Goal: Contribute content: Contribute content

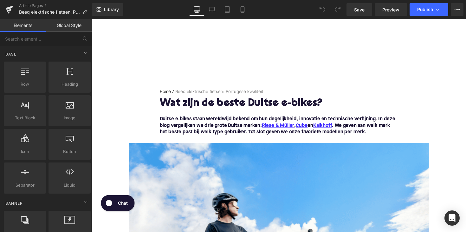
click at [247, 103] on h1 "Wat zijn de beste Duitse e-bikes?" at bounding box center [283, 106] width 244 height 12
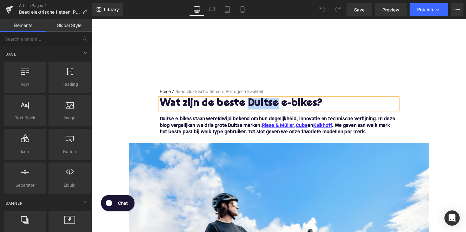
click at [247, 103] on h1 "Wat zijn de beste Duitse e-bikes?" at bounding box center [283, 106] width 244 height 12
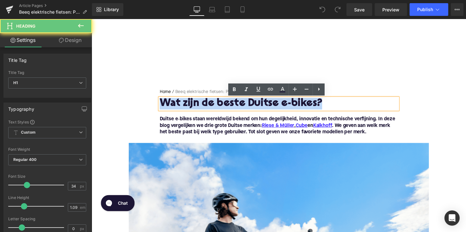
click at [247, 103] on h1 "Wat zijn de beste Duitse e-bikes?" at bounding box center [283, 106] width 244 height 12
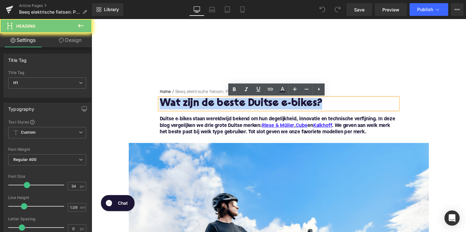
paste div
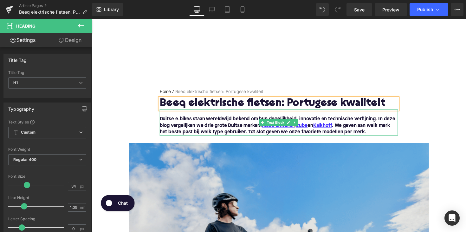
click at [236, 116] on p at bounding box center [283, 115] width 244 height 7
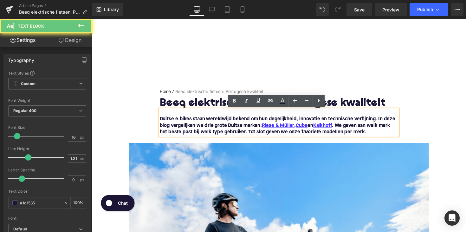
click at [235, 123] on b "Duitse e‑bikes staan wereldwijd bekend om hun degelijkheid, innovatie en techni…" at bounding box center [281, 128] width 241 height 18
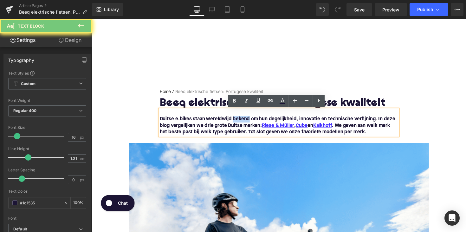
click at [235, 123] on b "Duitse e‑bikes staan wereldwijd bekend om hun degelijkheid, innovatie en techni…" at bounding box center [281, 128] width 241 height 18
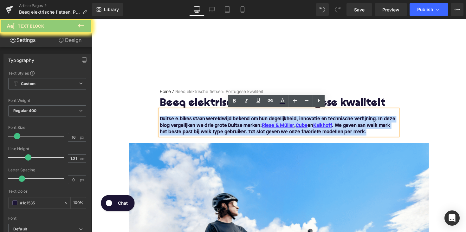
click at [235, 123] on b "Duitse e‑bikes staan wereldwijd bekend om hun degelijkheid, innovatie en techni…" at bounding box center [281, 128] width 241 height 18
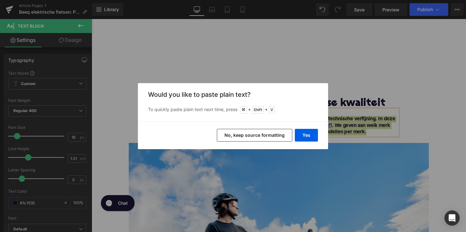
click at [300, 142] on div "Yes No, keep source formatting" at bounding box center [233, 135] width 190 height 28
click at [302, 137] on button "Yes" at bounding box center [306, 135] width 23 height 13
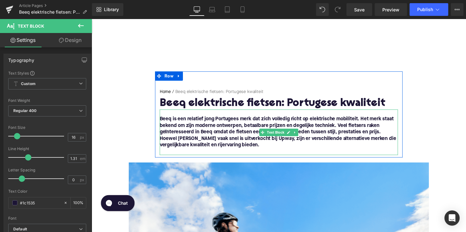
click at [163, 142] on font "Hoewel [PERSON_NAME] vaak snel is uitverkocht bij Upway, zijn er verschillende …" at bounding box center [282, 145] width 242 height 12
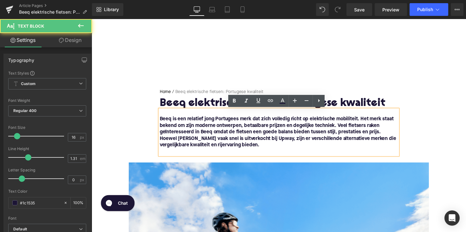
click at [161, 142] on font "Hoewel [PERSON_NAME] vaak snel is uitverkocht bij Upway, zijn er verschillende …" at bounding box center [282, 145] width 242 height 12
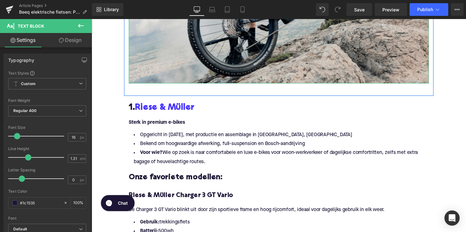
scroll to position [355, 0]
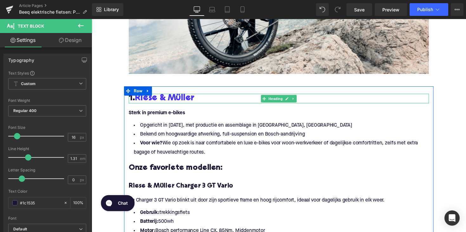
click at [197, 100] on h2 "1. [PERSON_NAME] & Müller" at bounding box center [283, 100] width 307 height 10
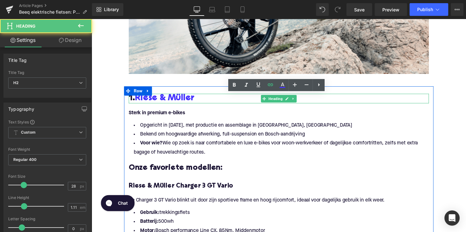
click at [197, 100] on h2 "1. [PERSON_NAME] & Müller" at bounding box center [283, 100] width 307 height 10
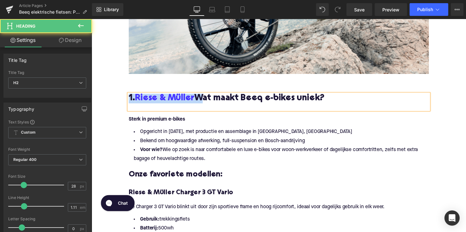
drag, startPoint x: 200, startPoint y: 99, endPoint x: 125, endPoint y: 90, distance: 75.3
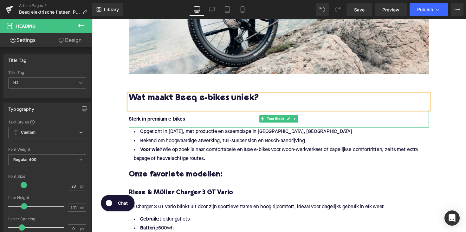
click at [193, 117] on p at bounding box center [283, 115] width 307 height 7
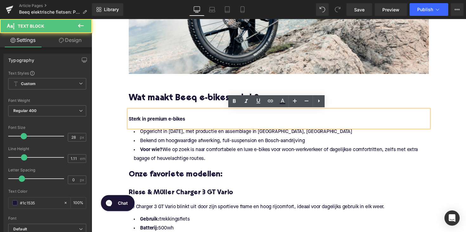
click at [193, 124] on p "Sterk in premium e-bikes" at bounding box center [283, 122] width 307 height 7
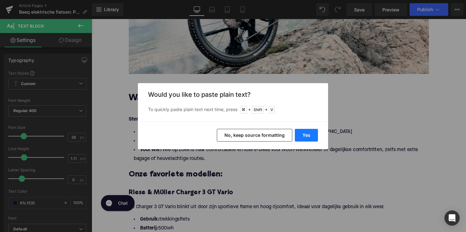
click at [299, 135] on button "Yes" at bounding box center [306, 135] width 23 height 13
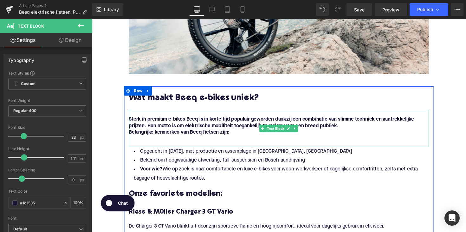
click at [182, 123] on strong "Sterk in premium e-bikes Beeq is in korte tijd populair geworden dankzij een co…" at bounding box center [276, 125] width 292 height 12
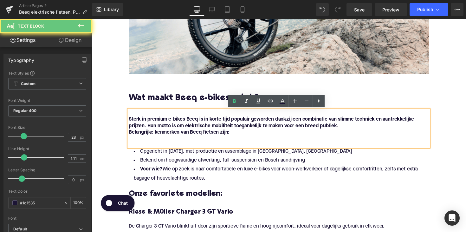
click at [201, 122] on strong "Sterk in premium e-bikes Beeq is in korte tijd populair geworden dankzij een co…" at bounding box center [276, 125] width 292 height 12
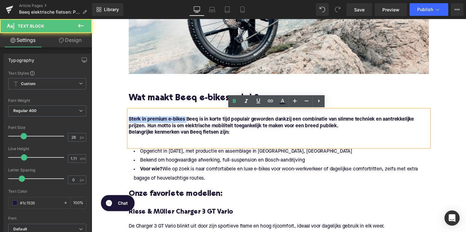
drag, startPoint x: 188, startPoint y: 122, endPoint x: 129, endPoint y: 122, distance: 58.6
click at [130, 122] on strong "Sterk in premium e-bikes Beeq is in korte tijd populair geworden dankzij een co…" at bounding box center [276, 125] width 292 height 12
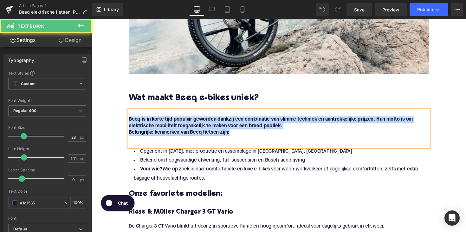
drag, startPoint x: 238, startPoint y: 137, endPoint x: 112, endPoint y: 121, distance: 126.8
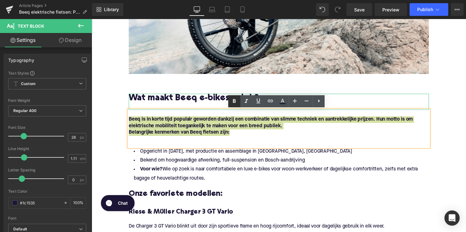
click at [234, 100] on icon at bounding box center [234, 101] width 3 height 4
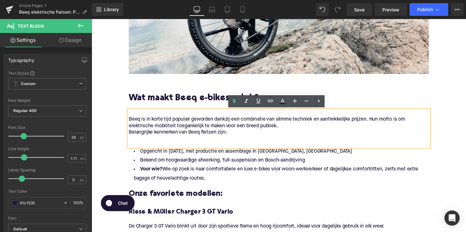
click at [130, 137] on p "Belangrijke kenmerken van Beeq fietsen zijn:" at bounding box center [283, 135] width 307 height 7
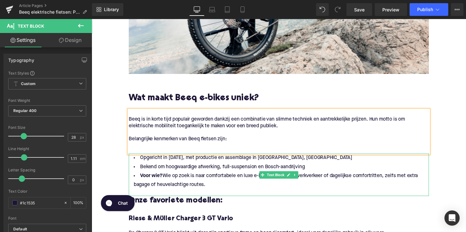
click at [215, 186] on li "Voor wie? Wie op zoek is naar comfortabele en luxe e-bikes voor woon-werkverkee…" at bounding box center [283, 184] width 307 height 18
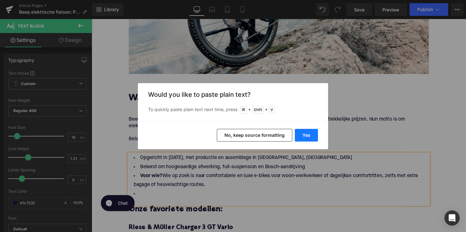
click at [299, 132] on button "Yes" at bounding box center [306, 135] width 23 height 13
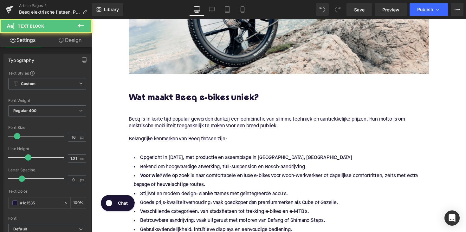
drag, startPoint x: 208, startPoint y: 189, endPoint x: 121, endPoint y: 164, distance: 90.8
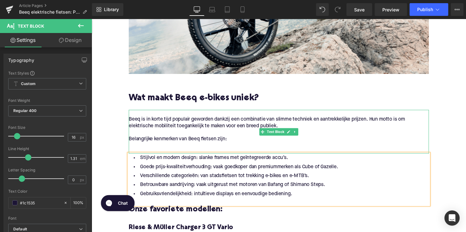
click at [142, 147] on p at bounding box center [283, 148] width 307 height 7
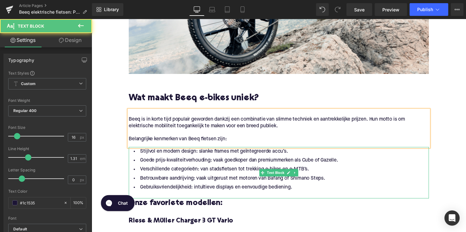
click at [186, 168] on li "Goede prijs-kwaliteitverhouding: vaak goedkoper dan premiummerken als Cube of G…" at bounding box center [283, 163] width 307 height 9
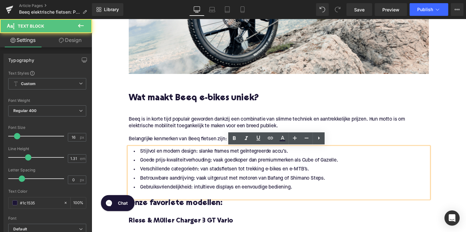
click at [197, 155] on li "Stijlvol en modern design: slanke frames met geïntegreerde accu’s." at bounding box center [283, 154] width 307 height 9
drag, startPoint x: 198, startPoint y: 155, endPoint x: 132, endPoint y: 154, distance: 65.6
click at [132, 154] on li "Stijlvol en modern design: slanke frames met geïntegreerde accu’s." at bounding box center [283, 154] width 307 height 9
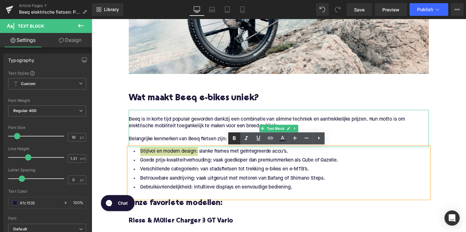
drag, startPoint x: 234, startPoint y: 136, endPoint x: 118, endPoint y: 136, distance: 116.6
click at [234, 136] on icon at bounding box center [234, 138] width 8 height 8
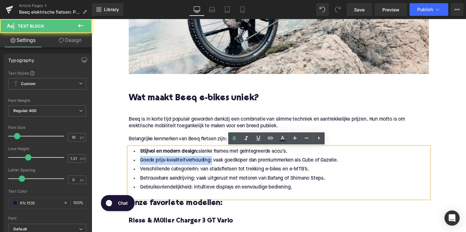
drag, startPoint x: 212, startPoint y: 164, endPoint x: 130, endPoint y: 164, distance: 82.4
click at [130, 164] on li "Goede prijs-kwaliteitverhouding: vaak goedkoper dan premiummerken als Cube of G…" at bounding box center [283, 163] width 307 height 9
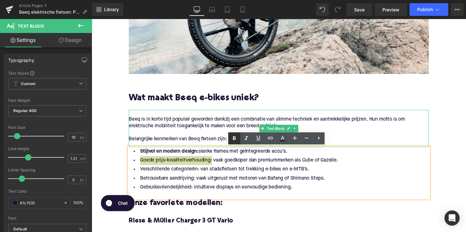
drag, startPoint x: 232, startPoint y: 140, endPoint x: 128, endPoint y: 135, distance: 104.4
click at [232, 140] on icon at bounding box center [234, 138] width 8 height 8
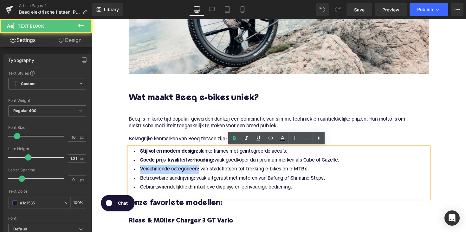
drag, startPoint x: 183, startPoint y: 174, endPoint x: 119, endPoint y: 174, distance: 64.0
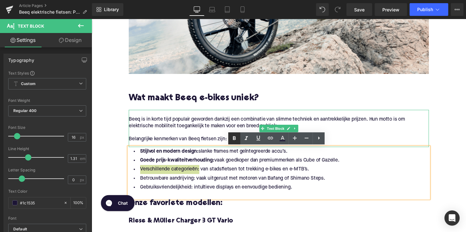
click at [231, 140] on icon at bounding box center [234, 138] width 8 height 8
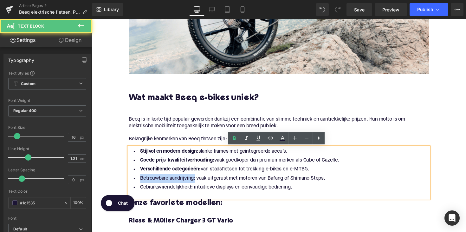
drag, startPoint x: 195, startPoint y: 183, endPoint x: 119, endPoint y: 183, distance: 76.1
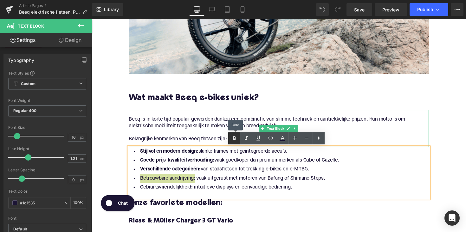
drag, startPoint x: 230, startPoint y: 138, endPoint x: 127, endPoint y: 142, distance: 102.8
click at [230, 138] on link at bounding box center [234, 138] width 12 height 12
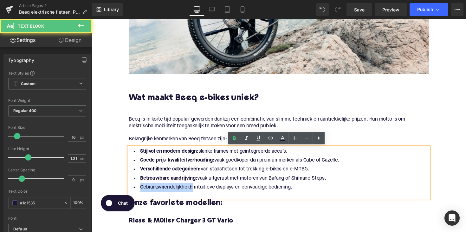
drag, startPoint x: 193, startPoint y: 192, endPoint x: 137, endPoint y: 192, distance: 55.8
click at [137, 192] on li "Gebruiksvriendelijkheid: intuïtieve displays en eenvoudige bediening." at bounding box center [283, 191] width 307 height 9
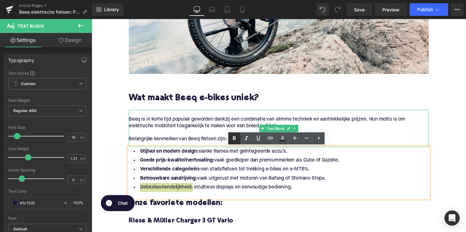
click at [234, 137] on icon at bounding box center [234, 138] width 3 height 4
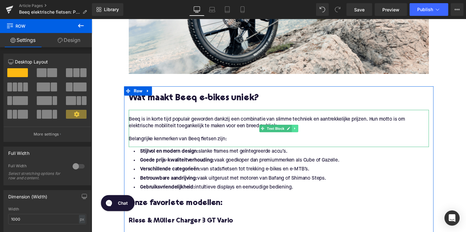
click at [299, 130] on icon at bounding box center [299, 131] width 3 height 4
click at [297, 132] on link at bounding box center [296, 131] width 7 height 8
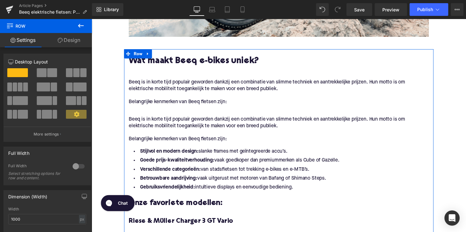
scroll to position [394, 0]
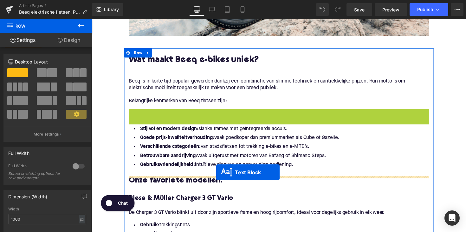
drag, startPoint x: 265, startPoint y: 169, endPoint x: 219, endPoint y: 176, distance: 45.9
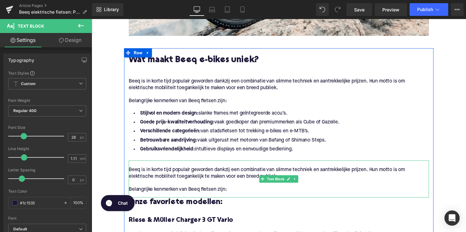
click at [159, 174] on p "Beeq is in korte tijd populair geworden dankzij een combinatie van slimme techn…" at bounding box center [283, 176] width 307 height 13
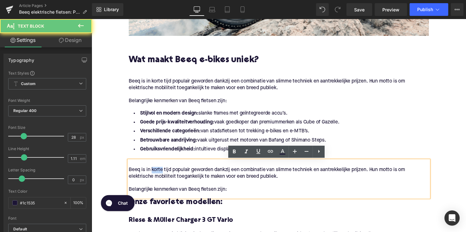
click at [159, 174] on p "Beeq is in korte tijd populair geworden dankzij een combinatie van slimme techn…" at bounding box center [283, 176] width 307 height 13
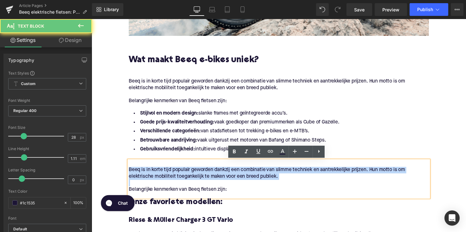
click at [159, 174] on p "Beeq is in korte tijd populair geworden dankzij een combinatie van slimme techn…" at bounding box center [283, 176] width 307 height 13
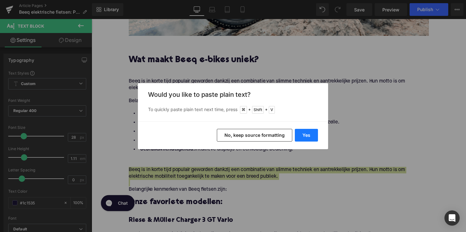
drag, startPoint x: 299, startPoint y: 137, endPoint x: 173, endPoint y: 140, distance: 125.8
click at [299, 137] on button "Yes" at bounding box center [306, 135] width 23 height 13
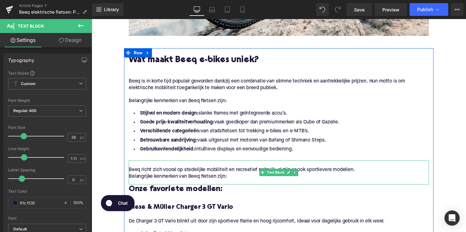
click at [233, 182] on p "Belangrijke kenmerken van Beeq fietsen zijn:" at bounding box center [283, 180] width 307 height 7
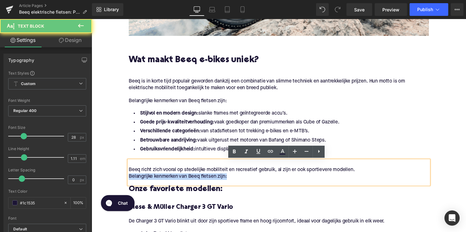
drag, startPoint x: 238, startPoint y: 181, endPoint x: 114, endPoint y: 182, distance: 123.6
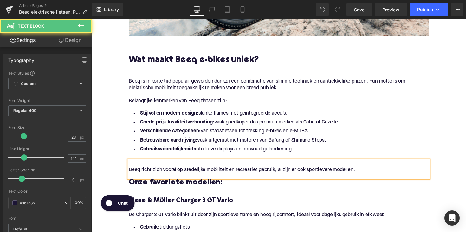
click at [130, 173] on p "Beeq richt zich vooral op stedelijke mobiliteit en recreatief gebruik, al zijn …" at bounding box center [283, 173] width 307 height 7
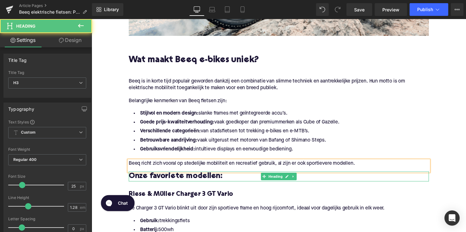
click at [195, 182] on h3 "Onze favoriete modellen:" at bounding box center [283, 180] width 307 height 10
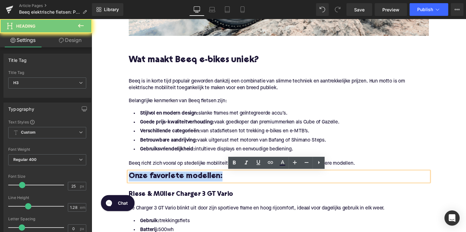
paste div
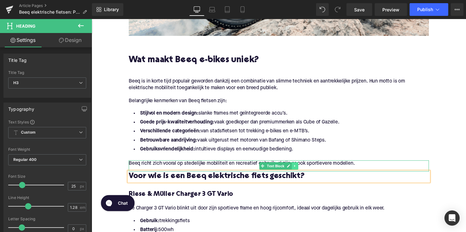
click at [299, 167] on link at bounding box center [300, 169] width 7 height 8
click at [293, 168] on link at bounding box center [296, 169] width 7 height 8
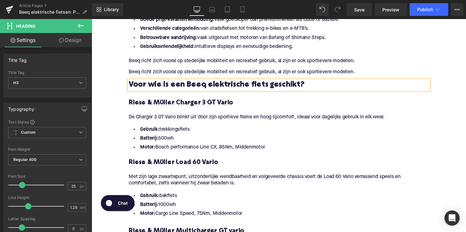
scroll to position [472, 0]
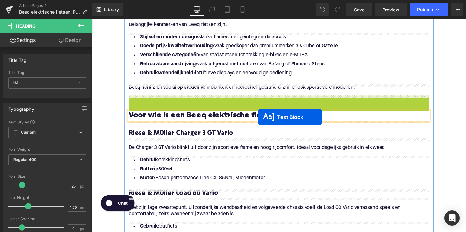
drag, startPoint x: 267, startPoint y: 99, endPoint x: 262, endPoint y: 119, distance: 20.9
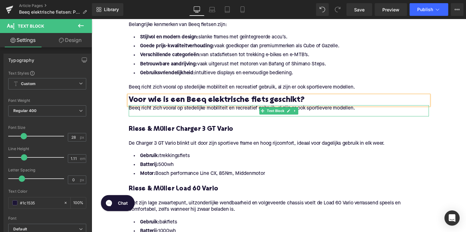
click at [188, 113] on span "Beeq richt zich vooral op stedelijke mobiliteit en recreatief gebruik, al zijn …" at bounding box center [246, 110] width 232 height 5
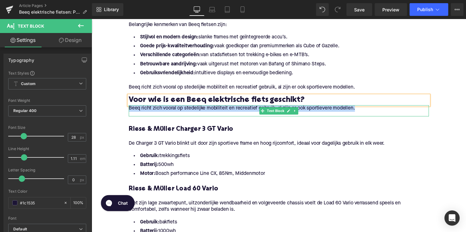
click at [188, 113] on span "Beeq richt zich vooral op stedelijke mobiliteit en recreatief gebruik, al zijn …" at bounding box center [246, 110] width 232 height 5
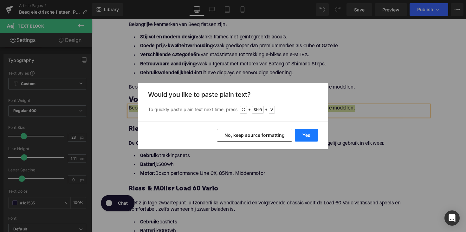
click at [301, 136] on button "Yes" at bounding box center [306, 135] width 23 height 13
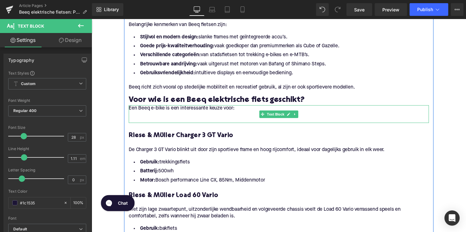
click at [175, 117] on p at bounding box center [283, 117] width 307 height 7
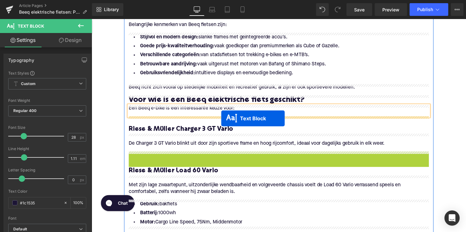
drag, startPoint x: 267, startPoint y: 169, endPoint x: 224, endPoint y: 121, distance: 64.9
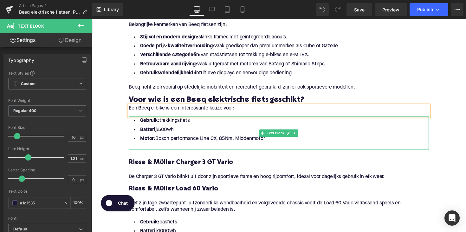
click at [232, 141] on li "Motor: Bosch performance Line CX, 85Nm, Middenmotor" at bounding box center [283, 141] width 307 height 9
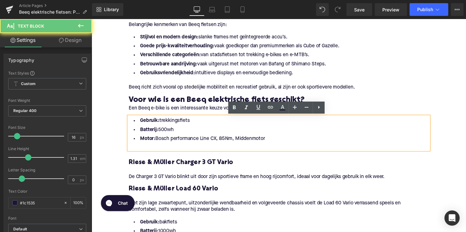
click at [275, 139] on li "Motor: Bosch performance Line CX, 85Nm, Middenmotor" at bounding box center [283, 141] width 307 height 9
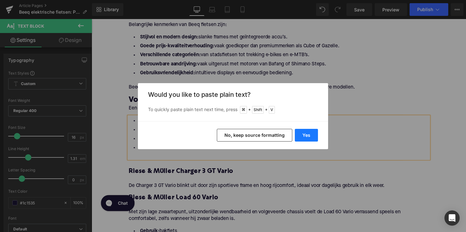
click at [310, 138] on button "Yes" at bounding box center [306, 135] width 23 height 13
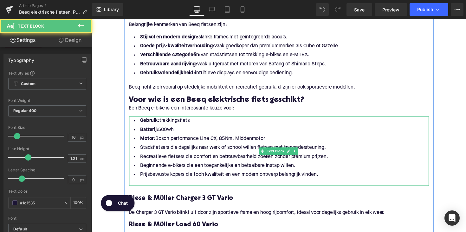
drag, startPoint x: 270, startPoint y: 142, endPoint x: 130, endPoint y: 124, distance: 141.2
click at [130, 124] on div "Gebruik: trekkingsfiets Batterij: 500wh Motor: Bosch performance Line CX, 85Nm,…" at bounding box center [283, 154] width 307 height 71
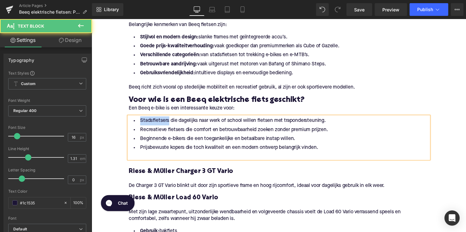
drag, startPoint x: 167, startPoint y: 124, endPoint x: 132, endPoint y: 123, distance: 35.8
click at [132, 123] on li "Stadsfietsers die dagelijks naar werk of school willen fietsen met traponderste…" at bounding box center [283, 123] width 307 height 9
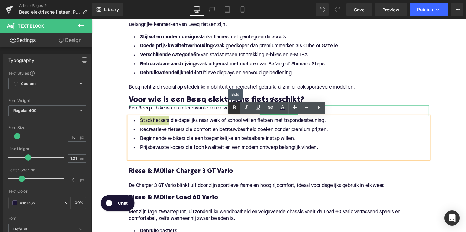
drag, startPoint x: 230, startPoint y: 110, endPoint x: 116, endPoint y: 100, distance: 114.5
click at [230, 110] on link at bounding box center [234, 107] width 12 height 12
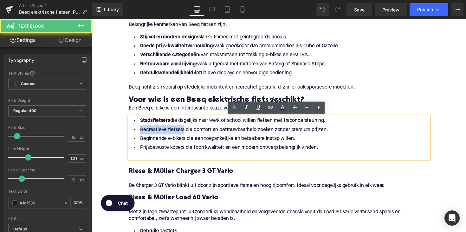
drag, startPoint x: 184, startPoint y: 132, endPoint x: 136, endPoint y: 130, distance: 48.2
click at [134, 132] on li "Recreatieve fietsers die comfort en betrouwbaarheid zoeken zonder premium prijz…" at bounding box center [283, 132] width 307 height 9
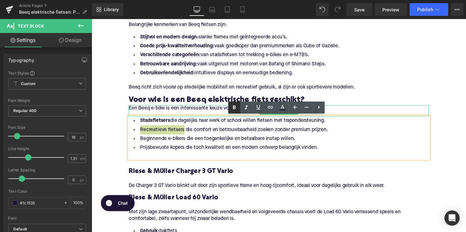
click at [236, 108] on icon at bounding box center [234, 108] width 8 height 8
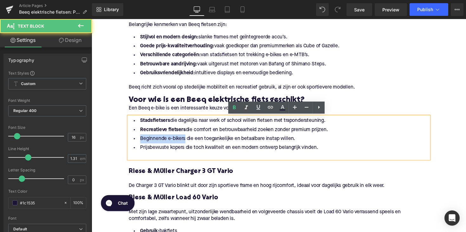
drag, startPoint x: 185, startPoint y: 141, endPoint x: 130, endPoint y: 141, distance: 54.8
click at [130, 141] on li "Beginnende e-bikers die een toegankelijke en betaalbare instap willen." at bounding box center [283, 141] width 307 height 9
click at [232, 108] on icon at bounding box center [234, 108] width 8 height 8
drag, startPoint x: 184, startPoint y: 151, endPoint x: 120, endPoint y: 151, distance: 64.0
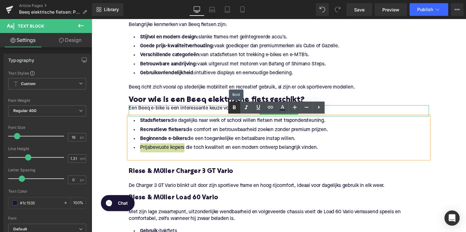
click at [237, 106] on icon at bounding box center [234, 108] width 8 height 8
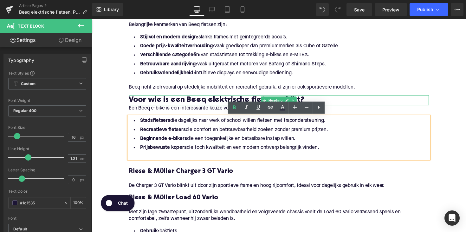
click at [210, 100] on h3 "Voor wie is een Beeq elektrische fiets geschikt?" at bounding box center [283, 102] width 307 height 10
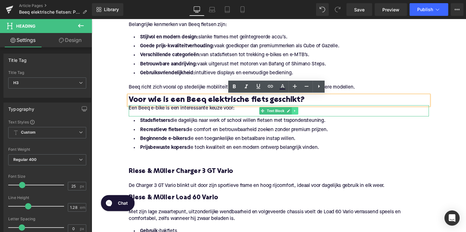
click at [297, 111] on link at bounding box center [300, 113] width 7 height 8
click at [295, 111] on icon at bounding box center [296, 112] width 3 height 3
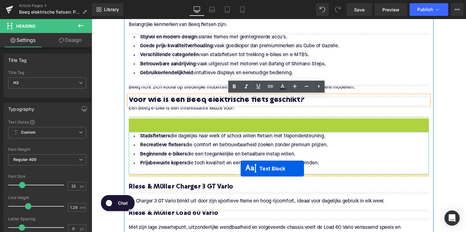
drag, startPoint x: 264, startPoint y: 124, endPoint x: 244, endPoint y: 172, distance: 52.4
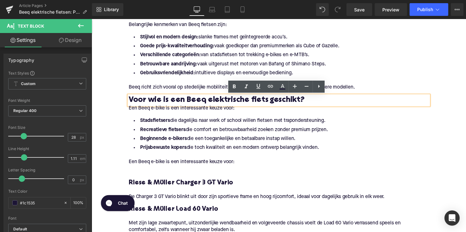
click at [200, 163] on div "Een Beeq e-bike is een interessante keuze voor: Text Block" at bounding box center [283, 167] width 307 height 11
click at [200, 163] on p "Een Beeq e-bike is een interessante keuze voor:" at bounding box center [283, 165] width 307 height 7
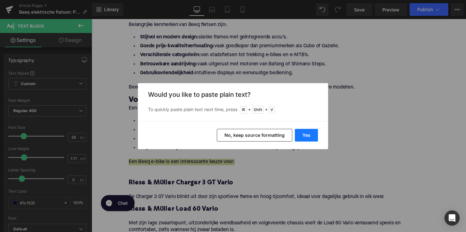
drag, startPoint x: 311, startPoint y: 135, endPoint x: 224, endPoint y: 119, distance: 88.0
click at [311, 135] on button "Yes" at bounding box center [306, 135] width 23 height 13
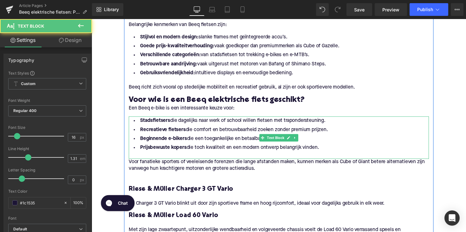
click at [147, 157] on div at bounding box center [283, 158] width 307 height 7
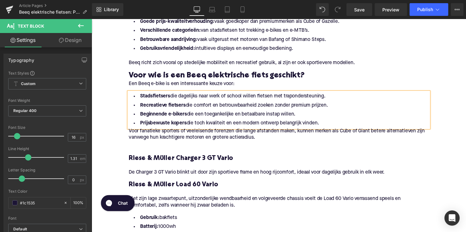
scroll to position [513, 0]
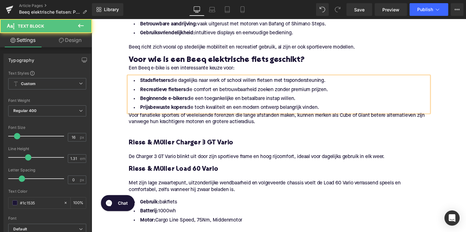
click at [144, 114] on li "Prijsbewuste kopers die toch kwaliteit en een modern ontwerp belangrijk vinden." at bounding box center [283, 109] width 307 height 9
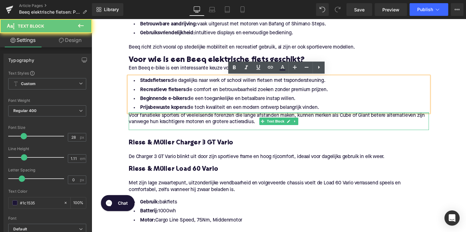
click at [133, 115] on div at bounding box center [283, 115] width 307 height 2
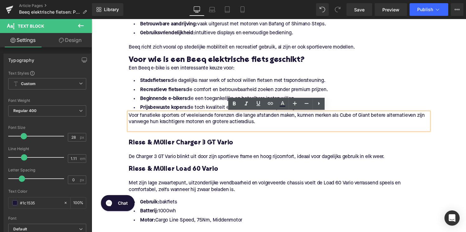
click at [130, 118] on p "Voor fanatieke sporters of veeleisende forenzen die lange afstanden maken, kunn…" at bounding box center [283, 120] width 307 height 13
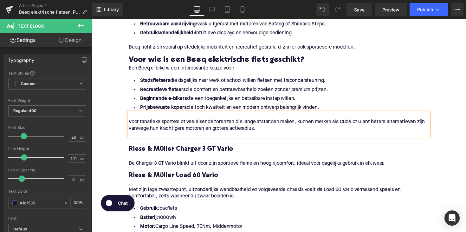
click at [185, 151] on h4 "Riese & Müller Charger 3 GT Vario" at bounding box center [283, 152] width 307 height 9
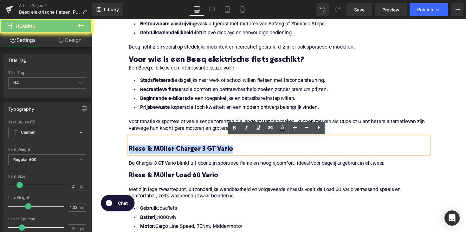
click at [185, 151] on h4 "Riese & Müller Charger 3 GT Vario" at bounding box center [283, 152] width 307 height 9
paste div
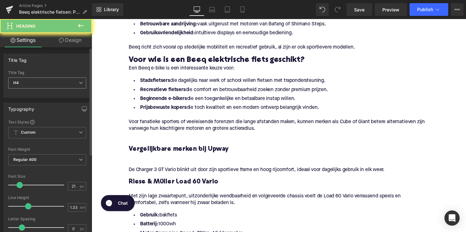
click at [56, 82] on span "H4" at bounding box center [47, 82] width 78 height 11
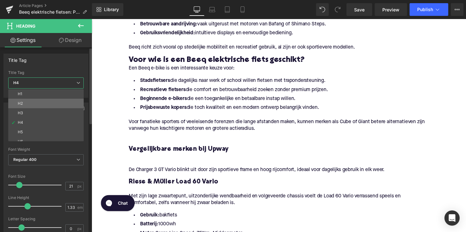
click at [49, 103] on li "H2" at bounding box center [47, 104] width 78 height 10
type input "28"
type input "1.11"
type input "100"
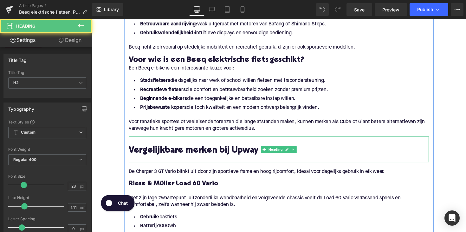
click at [158, 163] on div at bounding box center [283, 162] width 307 height 7
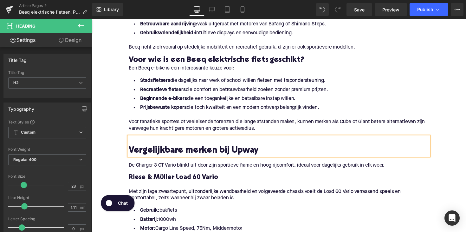
click at [92, 19] on div at bounding box center [92, 19] width 0 height 0
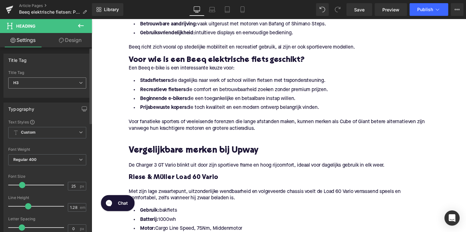
click at [52, 84] on span "H3" at bounding box center [47, 82] width 78 height 11
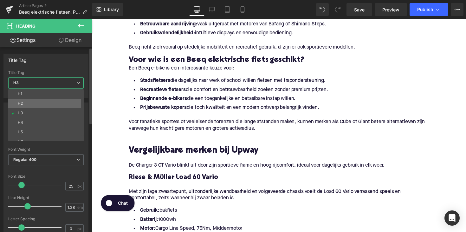
click at [45, 101] on li "H2" at bounding box center [47, 104] width 78 height 10
type input "28"
type input "1.11"
type input "100"
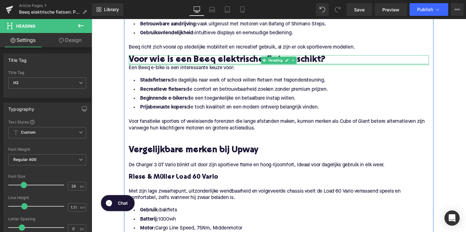
click at [137, 65] on div at bounding box center [283, 65] width 307 height 2
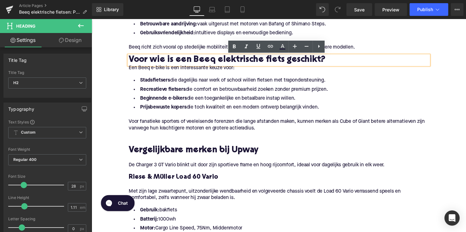
click at [345, 64] on h2 "Voor wie is een Beeq elektrische fiets geschikt?" at bounding box center [283, 61] width 307 height 10
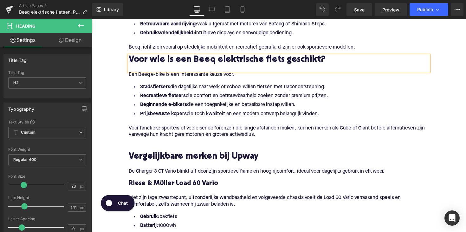
click at [276, 132] on span "Text Block" at bounding box center [280, 130] width 20 height 8
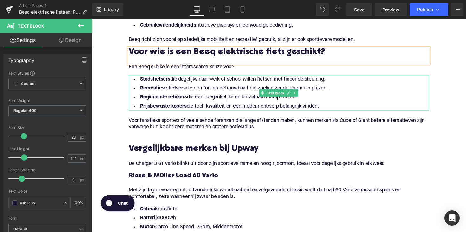
scroll to position [521, 0]
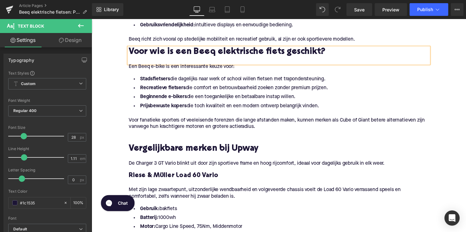
click at [137, 130] on p "Voor fanatieke sporters of veeleisende forenzen die lange afstanden maken, kunn…" at bounding box center [283, 125] width 307 height 13
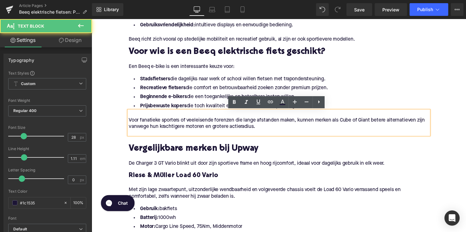
click at [136, 134] on div "Voor fanatieke sporters of veeleisende forenzen die lange afstanden maken, kunn…" at bounding box center [283, 125] width 307 height 25
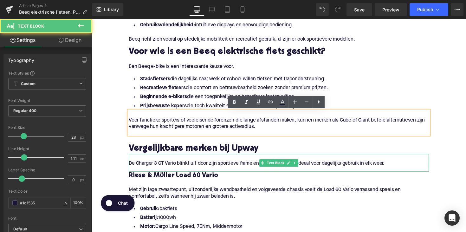
click at [189, 169] on p "De Charger 3 GT Vario blinkt uit door zijn sportieve frame en hoog rijcomfort, …" at bounding box center [283, 167] width 307 height 7
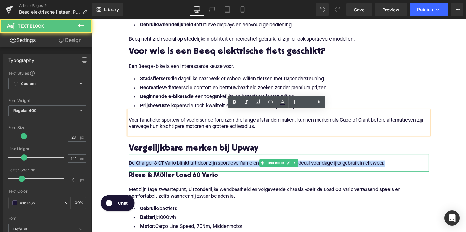
click at [189, 169] on p "De Charger 3 GT Vario blinkt uit door zijn sportieve frame en hoog rijcomfort, …" at bounding box center [283, 167] width 307 height 7
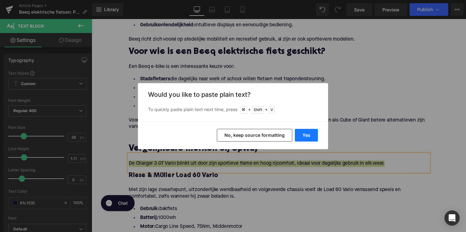
click at [312, 131] on button "Yes" at bounding box center [306, 135] width 23 height 13
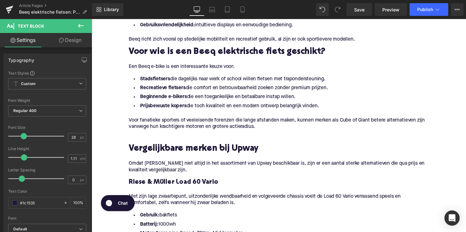
click at [154, 185] on h4 "Riese & Müller Load 60 Vario" at bounding box center [283, 186] width 307 height 9
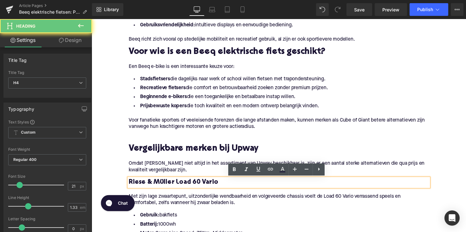
click at [154, 185] on h4 "Riese & Müller Load 60 Vario" at bounding box center [283, 186] width 307 height 9
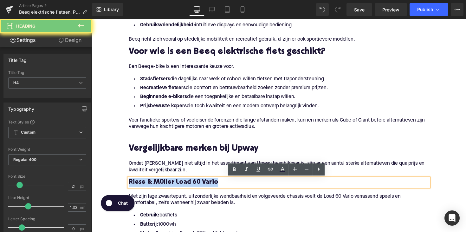
paste div
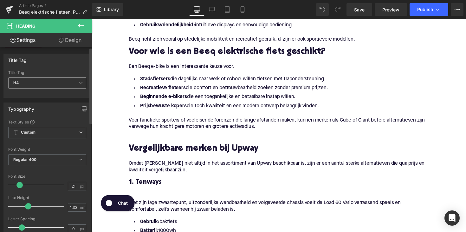
click at [50, 79] on span "H4" at bounding box center [47, 82] width 78 height 11
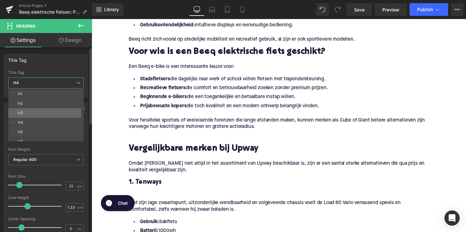
click at [40, 116] on li "H3" at bounding box center [47, 113] width 78 height 10
type input "25"
type input "1.28"
type input "100"
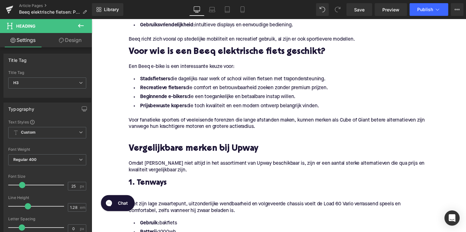
click at [140, 196] on div at bounding box center [283, 195] width 307 height 7
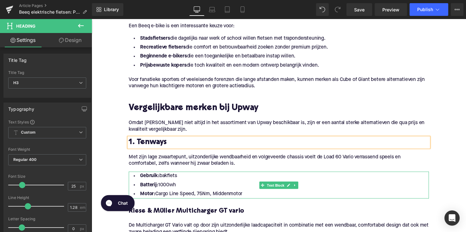
scroll to position [586, 0]
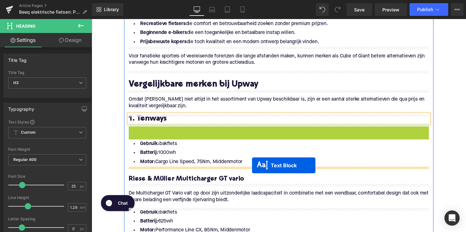
drag, startPoint x: 264, startPoint y: 139, endPoint x: 256, endPoint y: 169, distance: 30.4
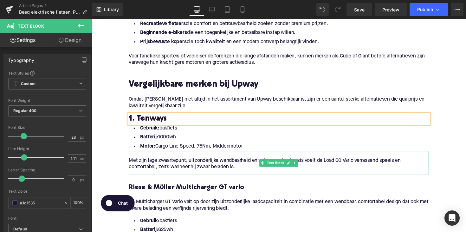
click at [180, 162] on p "Met zijn lage zwaartepunt, uitzonderlijke wendbaarheid en volgeveerde chassis v…" at bounding box center [283, 167] width 307 height 13
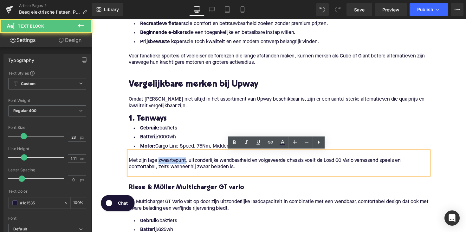
click at [180, 162] on p "Met zijn lage zwaartepunt, uitzonderlijke wendbaarheid en volgeveerde chassis v…" at bounding box center [283, 167] width 307 height 13
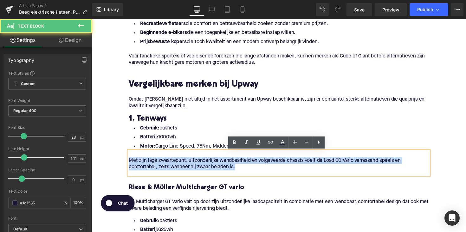
click at [180, 162] on p "Met zijn lage zwaartepunt, uitzonderlijke wendbaarheid en volgeveerde chassis v…" at bounding box center [283, 167] width 307 height 13
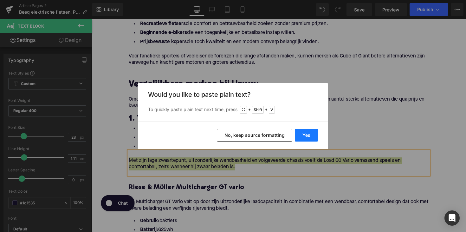
click at [304, 139] on button "Yes" at bounding box center [306, 135] width 23 height 13
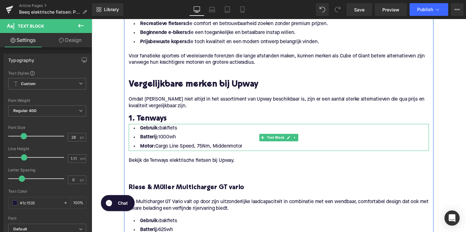
click at [247, 147] on li "Motor: Cargo Line Speed, 75Nm, Middenmotor" at bounding box center [283, 149] width 307 height 9
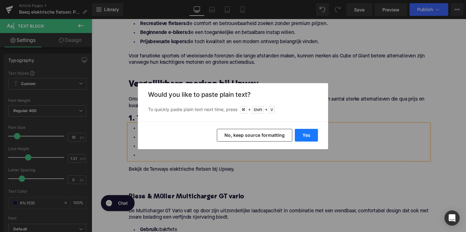
click at [307, 134] on button "Yes" at bounding box center [306, 135] width 23 height 13
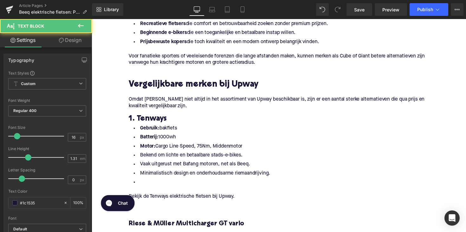
drag, startPoint x: 249, startPoint y: 151, endPoint x: 119, endPoint y: 130, distance: 131.3
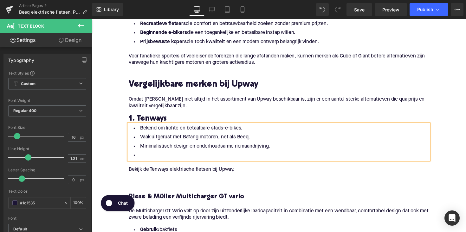
click at [150, 160] on li at bounding box center [283, 158] width 307 height 9
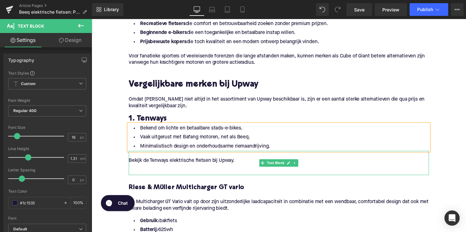
click at [151, 177] on div "Bekijk de Tenways elektrische fietsen bij Upway." at bounding box center [283, 166] width 307 height 25
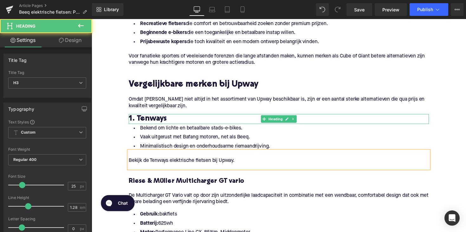
click at [152, 122] on h3 "1. Tenways" at bounding box center [283, 121] width 307 height 10
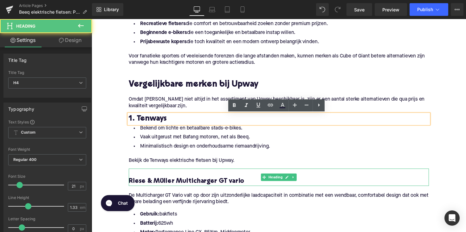
click at [179, 185] on h4 "Riese & Müller Multicharger GT vario" at bounding box center [283, 185] width 307 height 9
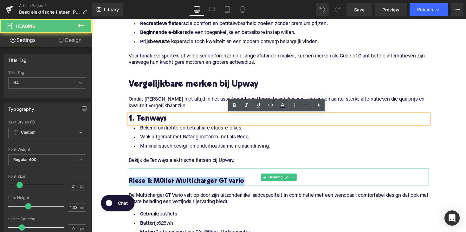
click at [179, 185] on h4 "Riese & Müller Multicharger GT vario" at bounding box center [283, 185] width 307 height 9
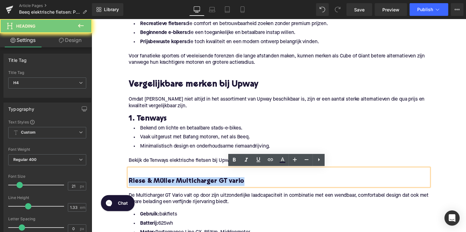
paste div
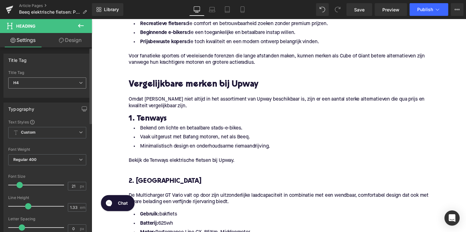
click at [42, 83] on span "H4" at bounding box center [47, 82] width 78 height 11
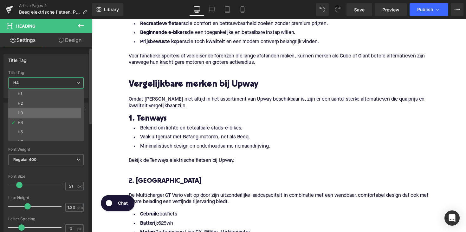
click at [37, 114] on li "H3" at bounding box center [47, 113] width 78 height 10
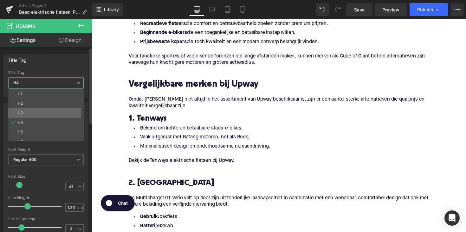
type input "25"
type input "1.28"
type input "100"
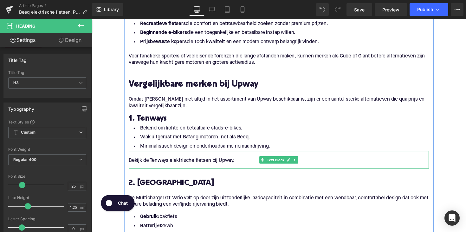
click at [141, 170] on div "Bekijk de Tenways elektrische fietsen bij Upway." at bounding box center [283, 163] width 307 height 18
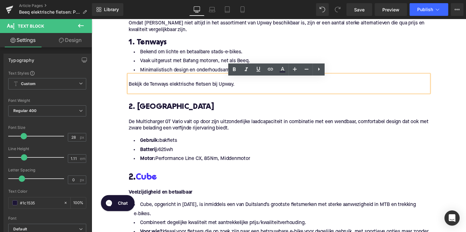
scroll to position [660, 0]
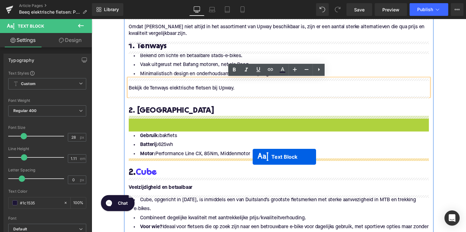
drag, startPoint x: 267, startPoint y: 132, endPoint x: 256, endPoint y: 160, distance: 30.6
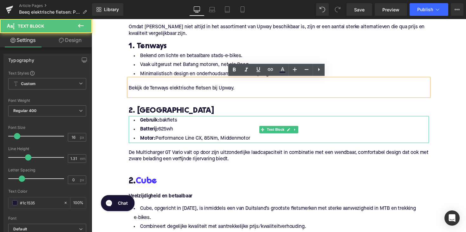
click at [255, 140] on li "Motor: Performance Line CX, 85Nm, Middenmotor" at bounding box center [283, 141] width 307 height 9
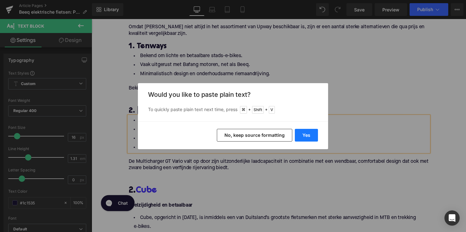
drag, startPoint x: 301, startPoint y: 139, endPoint x: 209, endPoint y: 123, distance: 93.0
click at [301, 139] on button "Yes" at bounding box center [306, 135] width 23 height 13
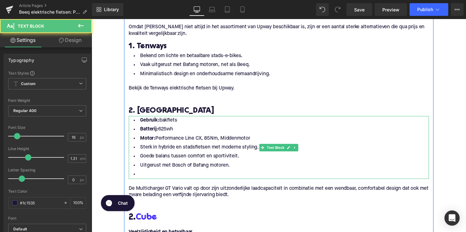
drag, startPoint x: 260, startPoint y: 143, endPoint x: 137, endPoint y: 122, distance: 125.3
click at [137, 122] on ul "Gebruik: bakfiets Batterij: 625wh Motor: Performance Line CX, 85Nm, Middenmotor…" at bounding box center [283, 150] width 307 height 64
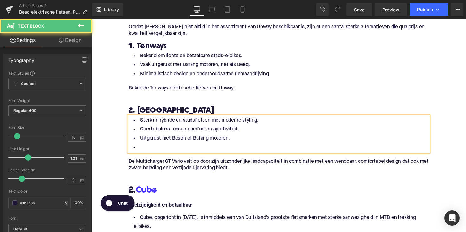
click at [142, 152] on li at bounding box center [283, 150] width 307 height 9
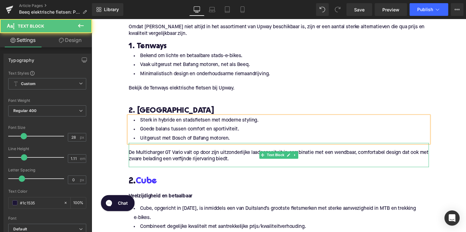
click at [158, 161] on p "De Multicharger GT Vario valt op door zijn uitzonderlijke laadcapaciteit in com…" at bounding box center [283, 158] width 307 height 13
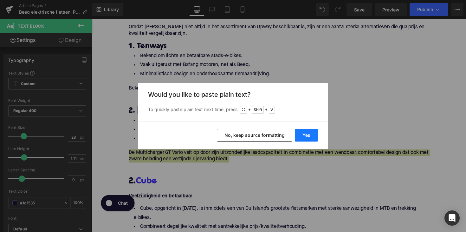
click at [302, 138] on button "Yes" at bounding box center [306, 135] width 23 height 13
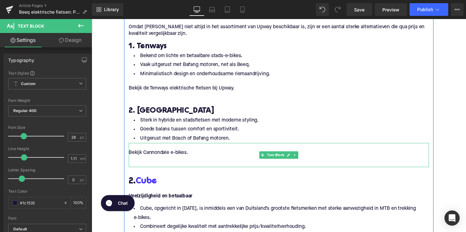
click at [176, 163] on p at bounding box center [283, 162] width 307 height 7
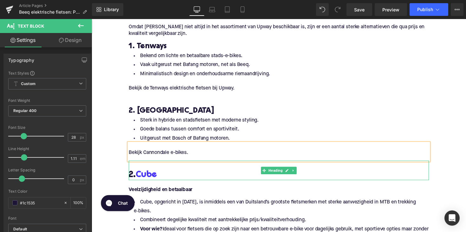
click at [168, 178] on h2 "2. Cube" at bounding box center [283, 179] width 307 height 10
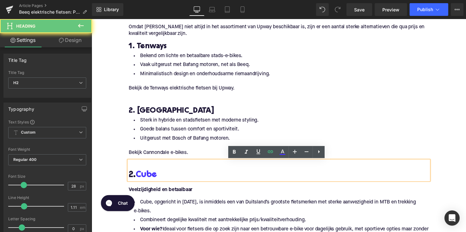
click at [168, 178] on h2 "2. Cube" at bounding box center [283, 179] width 307 height 10
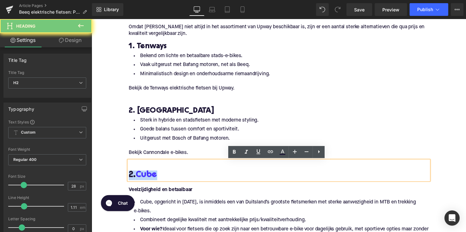
paste div
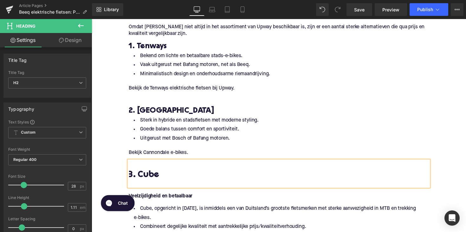
click at [165, 182] on h2 "3. Cube" at bounding box center [283, 179] width 307 height 10
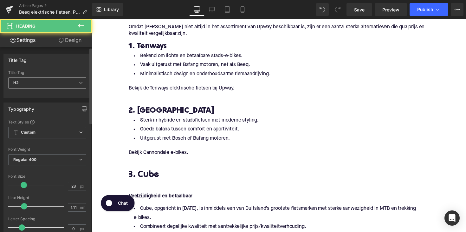
click at [60, 84] on span "H2" at bounding box center [47, 82] width 78 height 11
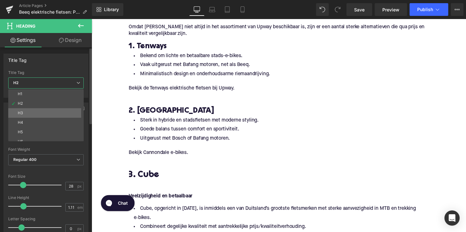
click at [57, 116] on li "H3" at bounding box center [47, 113] width 78 height 10
type input "25"
type input "1.28"
type input "100"
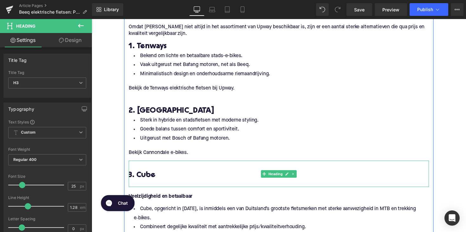
click at [143, 184] on h3 "3. Cube" at bounding box center [283, 179] width 307 height 10
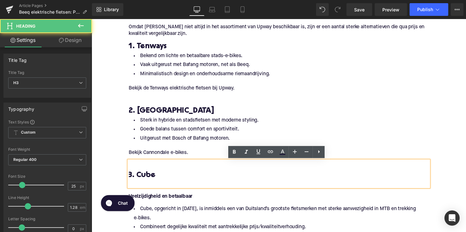
click at [140, 188] on div at bounding box center [283, 187] width 307 height 7
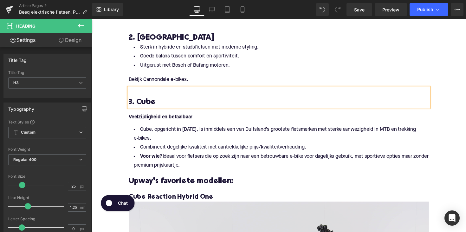
scroll to position [726, 0]
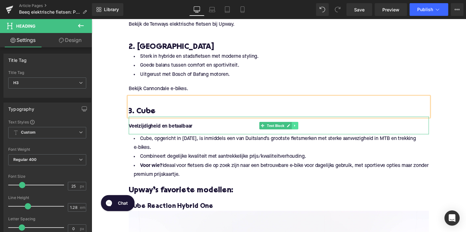
click at [299, 128] on icon at bounding box center [299, 128] width 1 height 2
click at [301, 128] on icon at bounding box center [302, 127] width 3 height 3
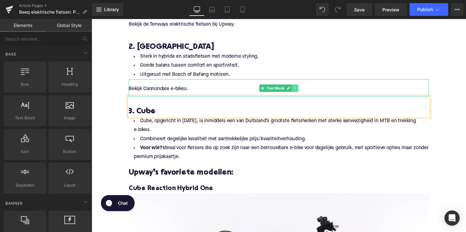
click at [299, 89] on icon at bounding box center [299, 90] width 1 height 2
click at [296, 90] on icon at bounding box center [296, 89] width 3 height 3
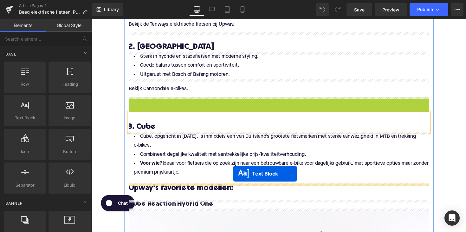
drag, startPoint x: 265, startPoint y: 106, endPoint x: 235, endPoint y: 180, distance: 79.1
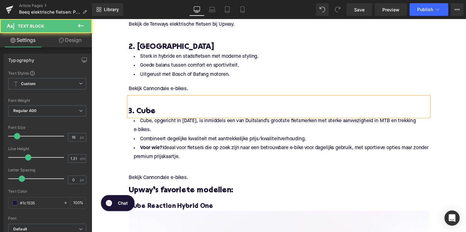
drag, startPoint x: 204, startPoint y: 159, endPoint x: 130, endPoint y: 116, distance: 85.2
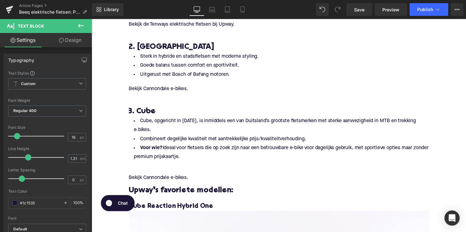
drag, startPoint x: 263, startPoint y: 234, endPoint x: 205, endPoint y: 160, distance: 94.3
click at [205, 160] on li "Voor wie? Ideaal voor fietsers die op zoek zijn naar een betrouwbare e-bike voo…" at bounding box center [283, 155] width 307 height 18
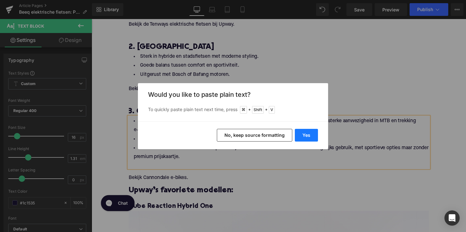
click at [307, 137] on button "Yes" at bounding box center [306, 135] width 23 height 13
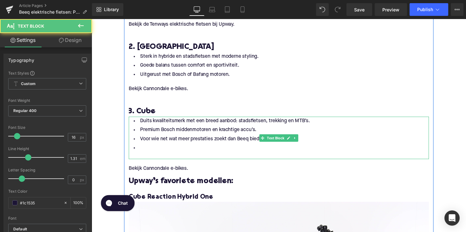
click at [150, 150] on li at bounding box center [283, 150] width 307 height 9
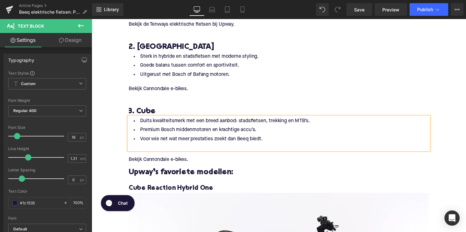
click at [146, 150] on div at bounding box center [283, 149] width 307 height 7
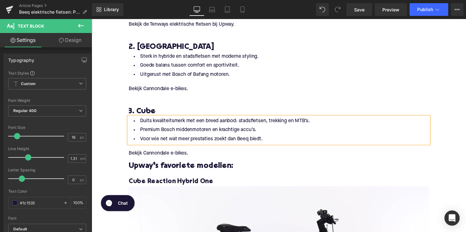
click at [154, 156] on p "Bekijk Cannondale e-bikes." at bounding box center [283, 156] width 307 height 7
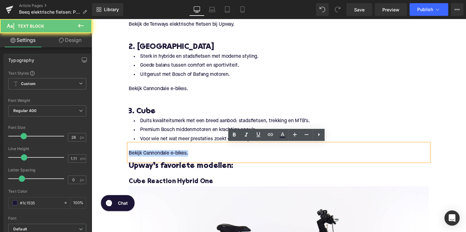
click at [154, 156] on p "Bekijk Cannondale e-bikes." at bounding box center [283, 156] width 307 height 7
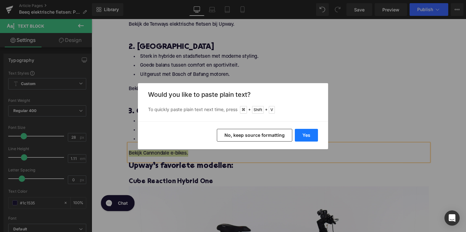
click at [311, 139] on button "Yes" at bounding box center [306, 135] width 23 height 13
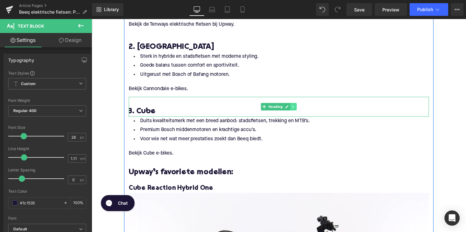
click at [297, 110] on icon at bounding box center [298, 109] width 3 height 4
click at [295, 109] on link at bounding box center [295, 109] width 7 height 8
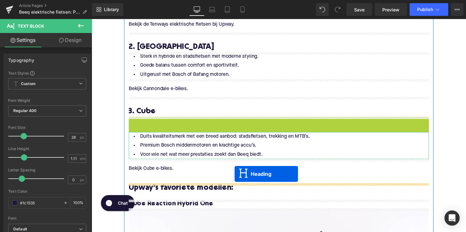
drag, startPoint x: 268, startPoint y: 129, endPoint x: 238, endPoint y: 177, distance: 56.9
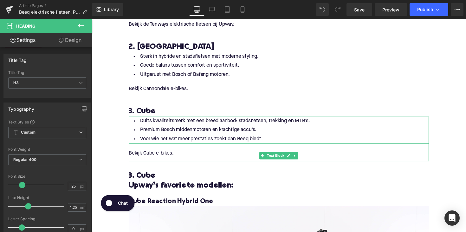
click at [147, 176] on h3 "3. Cube" at bounding box center [283, 180] width 307 height 10
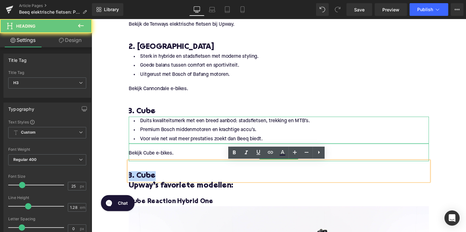
click at [147, 176] on h3 "3. Cube" at bounding box center [283, 180] width 307 height 10
paste div
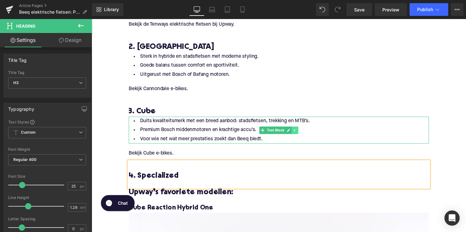
click at [298, 132] on icon at bounding box center [299, 133] width 3 height 4
click at [297, 132] on icon at bounding box center [296, 132] width 3 height 3
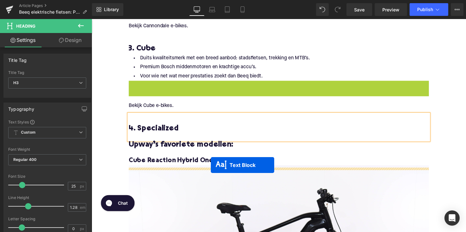
scroll to position [791, 0]
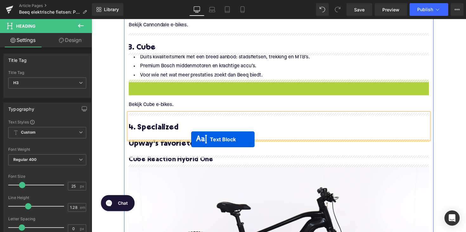
drag, startPoint x: 266, startPoint y: 160, endPoint x: 194, endPoint y: 142, distance: 74.5
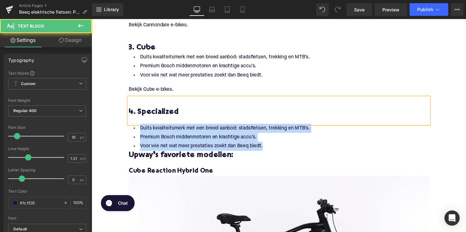
drag, startPoint x: 265, startPoint y: 149, endPoint x: 132, endPoint y: 126, distance: 135.4
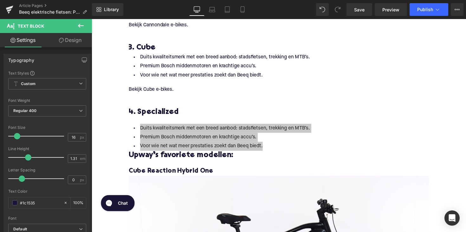
drag, startPoint x: 248, startPoint y: 225, endPoint x: 213, endPoint y: 151, distance: 81.8
click at [213, 151] on li "Voor wie net wat meer prestaties zoekt dan Beeq biedt." at bounding box center [283, 148] width 307 height 9
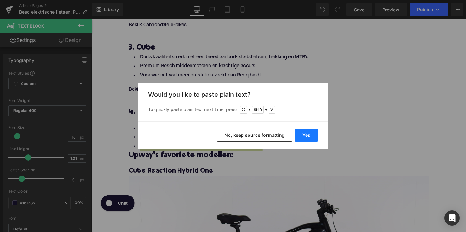
click at [305, 134] on button "Yes" at bounding box center [306, 135] width 23 height 13
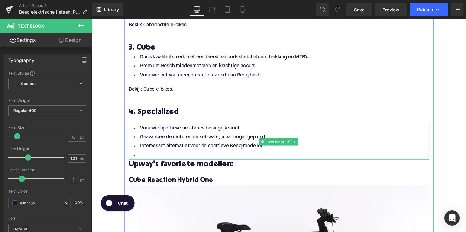
click at [144, 153] on li "Interessant alternatief voor de sportieve Beeq-modellen." at bounding box center [283, 148] width 307 height 9
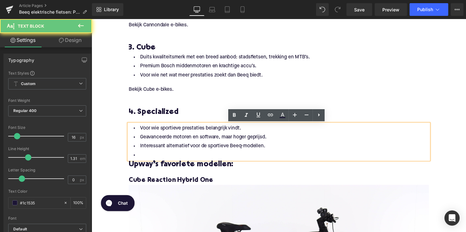
click at [141, 159] on li at bounding box center [283, 158] width 307 height 9
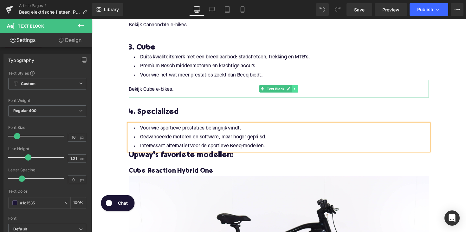
click at [299, 90] on icon at bounding box center [299, 90] width 1 height 2
click at [295, 90] on icon at bounding box center [296, 89] width 3 height 3
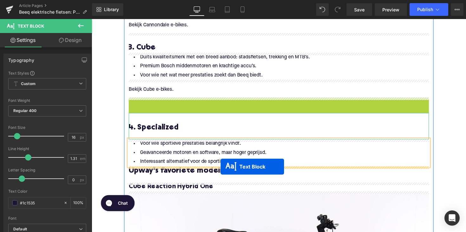
drag, startPoint x: 263, startPoint y: 109, endPoint x: 224, endPoint y: 170, distance: 72.9
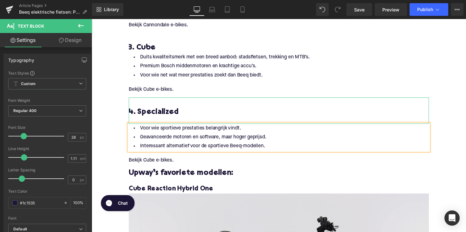
click at [152, 164] on p "Bekijk Cube e-bikes." at bounding box center [283, 163] width 307 height 7
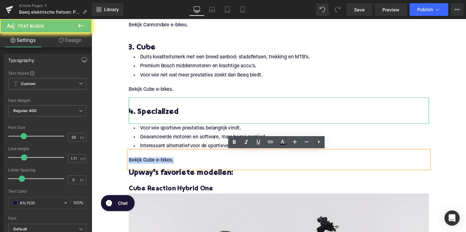
click at [152, 164] on p "Bekijk Cube e-bikes." at bounding box center [283, 163] width 307 height 7
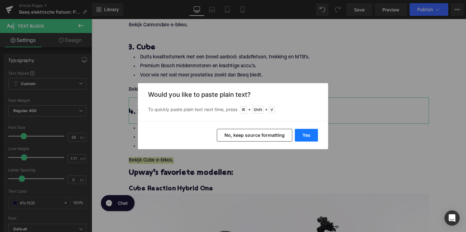
click at [305, 136] on button "Yes" at bounding box center [306, 135] width 23 height 13
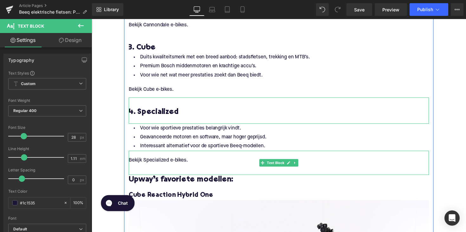
click at [159, 172] on p at bounding box center [283, 170] width 307 height 7
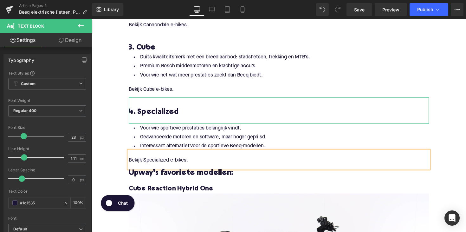
click at [156, 176] on span "Upway’s favoriete modellen:" at bounding box center [183, 177] width 107 height 8
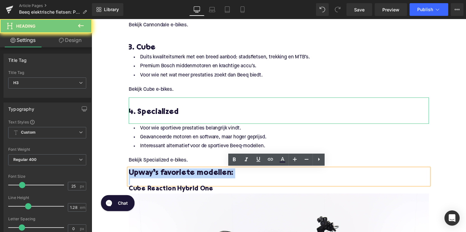
click at [156, 176] on span "Upway’s favoriete modellen:" at bounding box center [183, 177] width 107 height 8
paste div
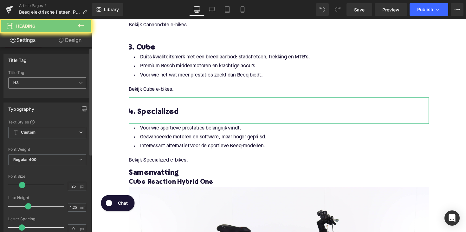
click at [57, 88] on div "H3 H1 H2 H3 H4 H5 H6" at bounding box center [47, 84] width 78 height 14
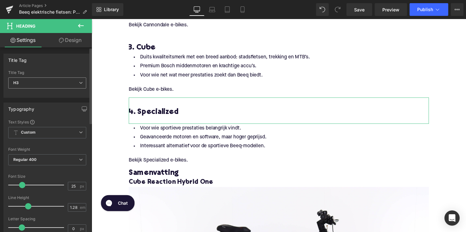
click at [59, 83] on span "H3" at bounding box center [47, 82] width 78 height 11
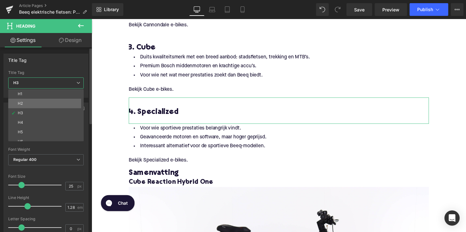
click at [55, 99] on li "H2" at bounding box center [47, 104] width 78 height 10
type input "28"
type input "1.11"
type input "100"
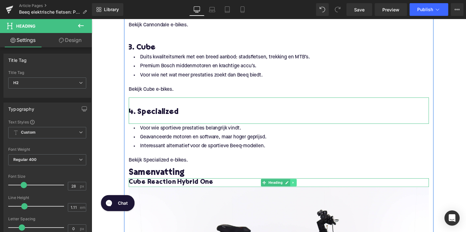
click at [297, 185] on icon at bounding box center [298, 186] width 3 height 4
click at [300, 185] on icon at bounding box center [301, 185] width 3 height 3
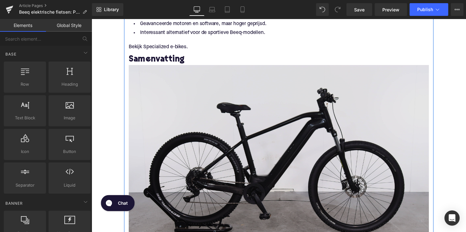
scroll to position [925, 0]
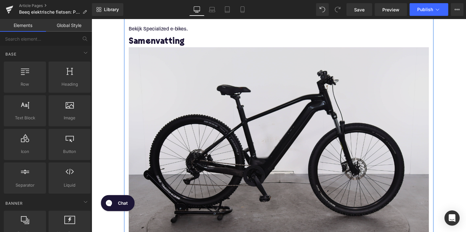
click at [287, 154] on div "Image" at bounding box center [283, 150] width 307 height 205
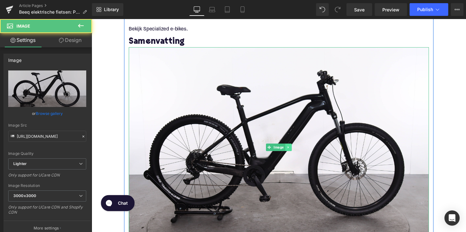
click at [292, 150] on icon at bounding box center [292, 150] width 3 height 4
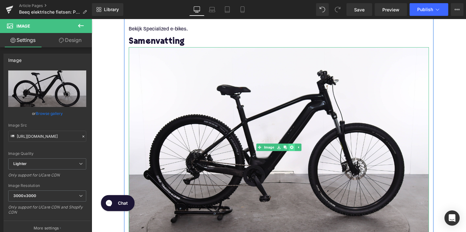
click at [293, 151] on link at bounding box center [296, 150] width 7 height 8
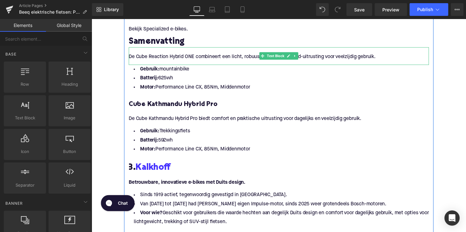
click at [173, 59] on p "De Cube Reaction Hybrid ONE combineert een licht, robuust frame met allroad-uit…" at bounding box center [283, 58] width 307 height 7
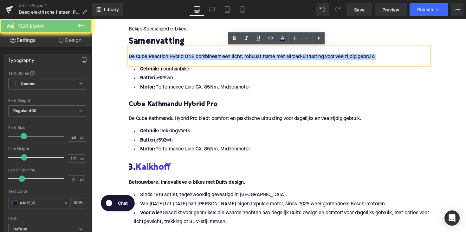
click at [173, 59] on p "De Cube Reaction Hybrid ONE combineert een licht, robuust frame met allroad-uit…" at bounding box center [283, 58] width 307 height 7
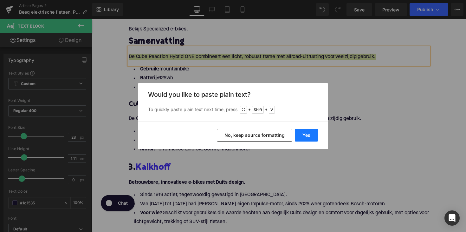
click at [310, 136] on button "Yes" at bounding box center [306, 135] width 23 height 13
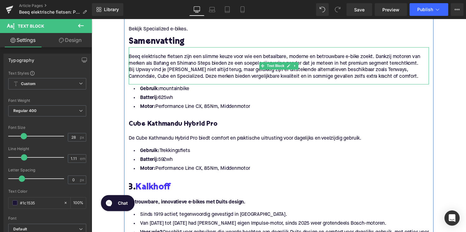
click at [130, 70] on p "Bij Upway vind je [PERSON_NAME] niet altijd terug, maar gelukkig zijn er uitste…" at bounding box center [283, 74] width 307 height 13
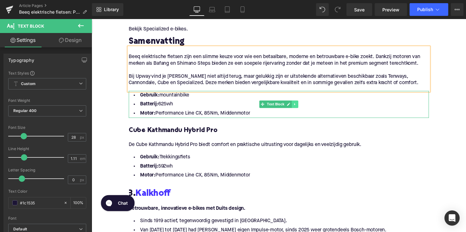
click at [299, 106] on icon at bounding box center [299, 106] width 3 height 4
click at [303, 106] on icon at bounding box center [302, 105] width 3 height 3
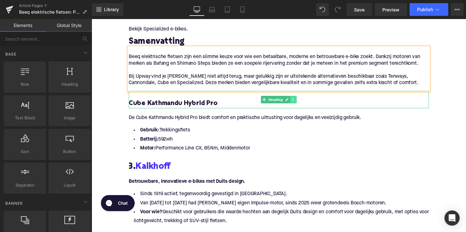
click at [297, 102] on icon at bounding box center [298, 101] width 3 height 4
click at [298, 103] on link at bounding box center [301, 102] width 7 height 8
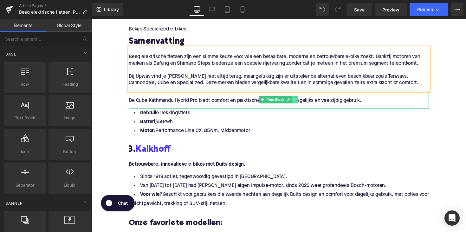
click at [299, 102] on icon at bounding box center [299, 101] width 3 height 4
click at [301, 102] on icon at bounding box center [302, 100] width 3 height 3
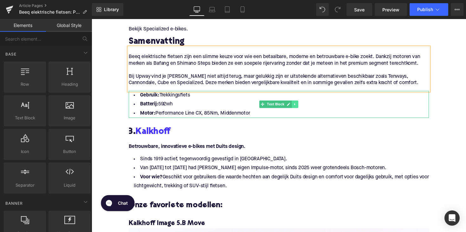
click at [301, 107] on link at bounding box center [300, 106] width 7 height 8
click at [301, 107] on icon at bounding box center [302, 105] width 3 height 3
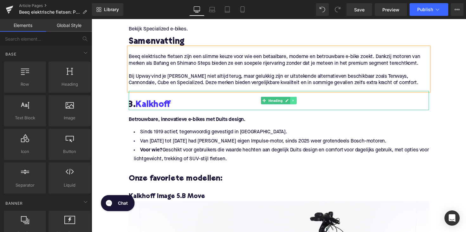
click at [298, 102] on icon at bounding box center [298, 102] width 3 height 4
click at [300, 102] on icon at bounding box center [301, 101] width 3 height 3
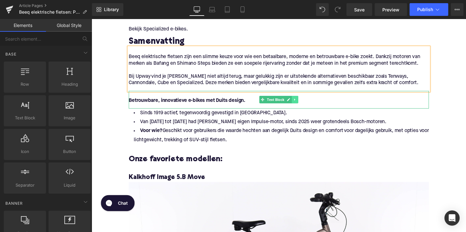
click at [299, 101] on icon at bounding box center [299, 101] width 1 height 2
click at [302, 102] on icon at bounding box center [302, 100] width 3 height 3
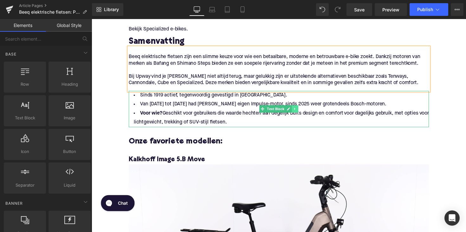
click at [299, 112] on icon at bounding box center [299, 111] width 3 height 4
click at [303, 109] on icon at bounding box center [302, 110] width 3 height 3
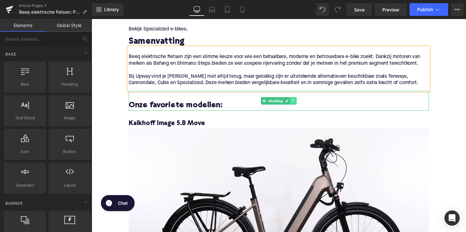
click at [297, 104] on icon at bounding box center [298, 103] width 3 height 4
click at [300, 102] on icon at bounding box center [301, 102] width 3 height 3
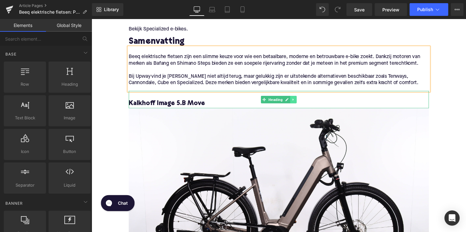
click at [297, 103] on link at bounding box center [298, 102] width 7 height 8
click at [300, 102] on icon at bounding box center [301, 100] width 3 height 3
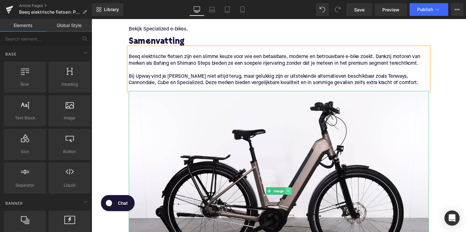
click at [292, 197] on link at bounding box center [293, 195] width 7 height 8
click at [295, 196] on icon at bounding box center [296, 194] width 3 height 3
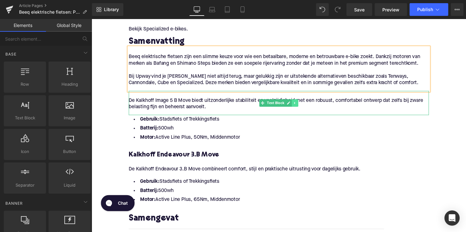
click at [297, 107] on link at bounding box center [300, 105] width 7 height 8
click at [301, 104] on icon at bounding box center [302, 105] width 3 height 4
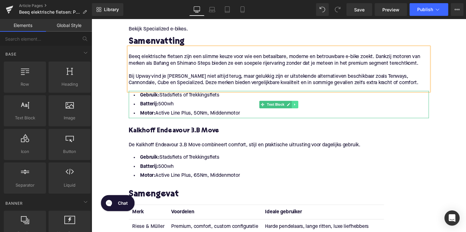
click at [299, 107] on icon at bounding box center [299, 107] width 3 height 4
click at [300, 106] on link at bounding box center [303, 107] width 7 height 8
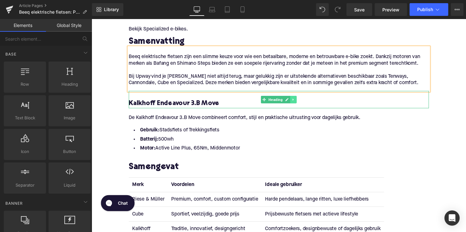
click at [298, 100] on icon at bounding box center [298, 101] width 1 height 2
click at [300, 101] on icon at bounding box center [301, 101] width 3 height 4
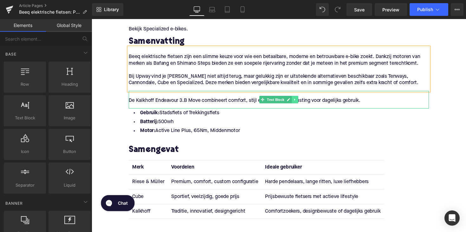
click at [301, 103] on link at bounding box center [300, 102] width 7 height 8
click at [303, 102] on icon at bounding box center [302, 100] width 3 height 3
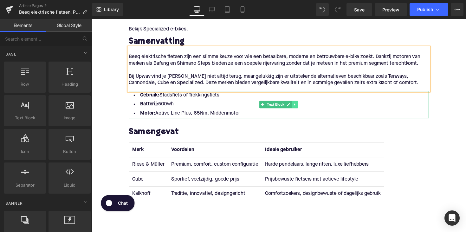
click at [299, 106] on icon at bounding box center [299, 107] width 3 height 4
click at [301, 106] on icon at bounding box center [302, 106] width 3 height 3
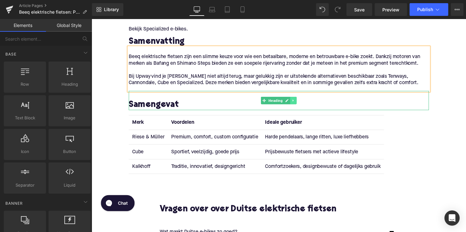
click at [297, 101] on icon at bounding box center [298, 102] width 3 height 4
click at [300, 101] on icon at bounding box center [301, 101] width 3 height 3
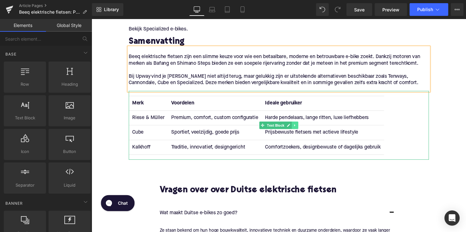
click at [299, 127] on icon at bounding box center [299, 128] width 3 height 4
click at [302, 127] on icon at bounding box center [302, 127] width 3 height 3
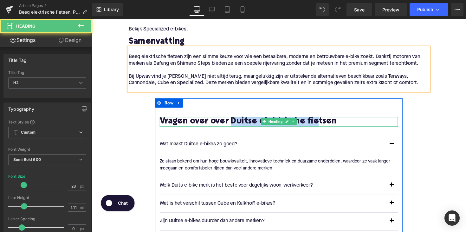
drag, startPoint x: 236, startPoint y: 123, endPoint x: 326, endPoint y: 125, distance: 90.7
click at [326, 125] on h2 "Vragen over over Duitse elektrische fietsen" at bounding box center [283, 124] width 244 height 10
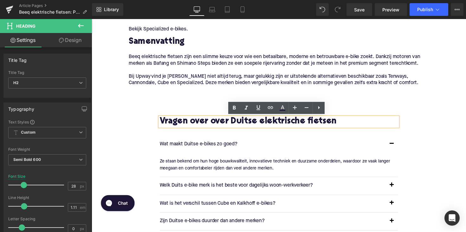
click at [340, 125] on h2 "Vragen over over Duitse elektrische fietsen" at bounding box center [283, 124] width 244 height 10
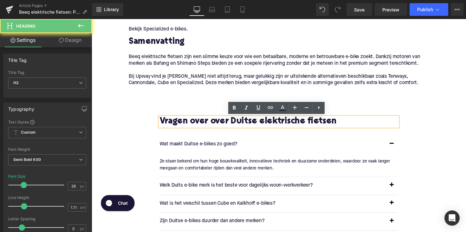
click at [259, 122] on h2 "Vragen over over Duitse elektrische fietsen" at bounding box center [283, 124] width 244 height 10
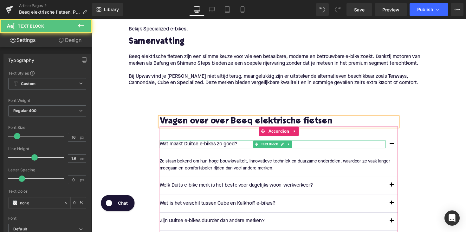
click at [210, 145] on p "Wat maakt Duitse e-bikes zo goed?" at bounding box center [276, 147] width 231 height 8
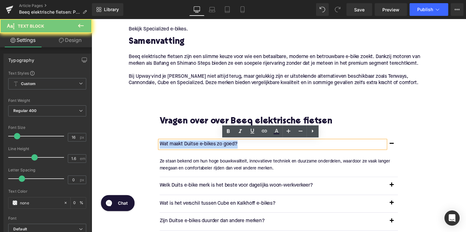
click at [210, 145] on p "Wat maakt Duitse e-bikes zo goed?" at bounding box center [276, 147] width 231 height 8
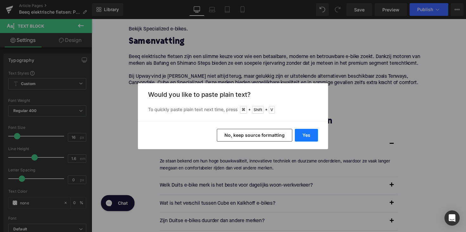
click at [306, 137] on button "Yes" at bounding box center [306, 135] width 23 height 13
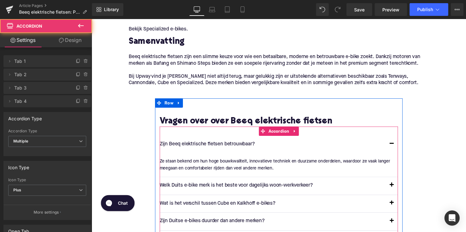
click at [173, 151] on div "Zijn Beeq elektrische fietsen betrouwbaar? Text Block" at bounding box center [283, 147] width 244 height 18
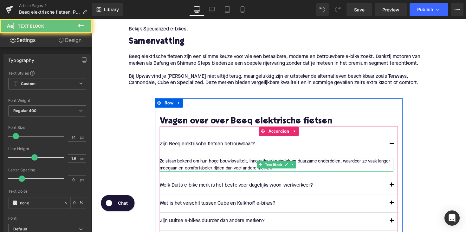
click at [187, 168] on p "Ze staan bekend om hun hoge bouwkwaliteit, innovatieve techniek en duurzame ond…" at bounding box center [280, 168] width 239 height 14
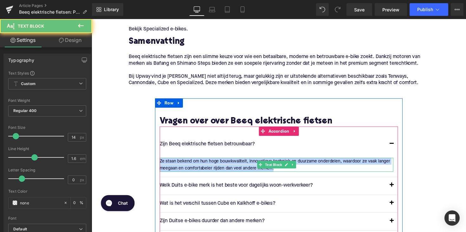
click at [187, 168] on p "Ze staan bekend om hun hoge bouwkwaliteit, innovatieve techniek en duurzame ond…" at bounding box center [280, 168] width 239 height 14
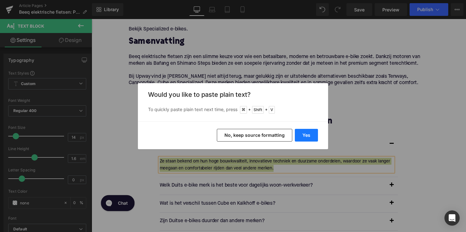
click at [310, 138] on button "Yes" at bounding box center [306, 135] width 23 height 13
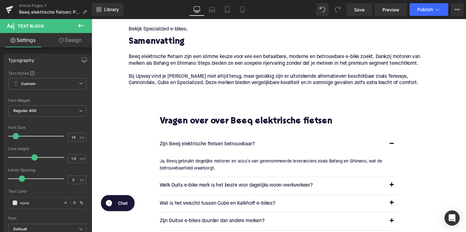
click at [242, 185] on div "Welk Duits e-bike merk is het beste voor dagelijks woon-werkverkeer? Text Block" at bounding box center [276, 189] width 231 height 8
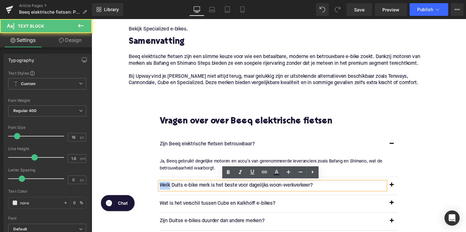
click at [242, 185] on p "Welk Duits e-bike merk is het beste voor dagelijks woon-werkverkeer?" at bounding box center [276, 189] width 231 height 8
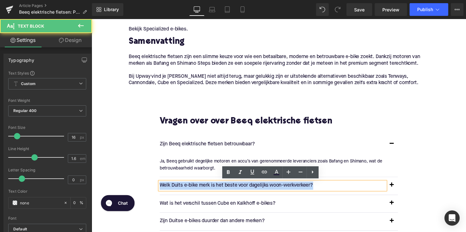
click at [242, 185] on p "Welk Duits e-bike merk is het beste voor dagelijks woon-werkverkeer?" at bounding box center [276, 189] width 231 height 8
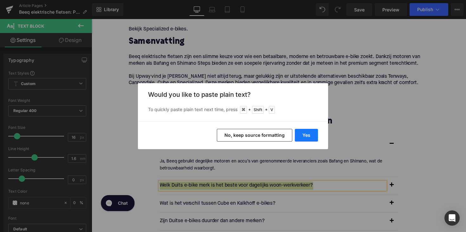
click at [300, 131] on button "Yes" at bounding box center [306, 135] width 23 height 13
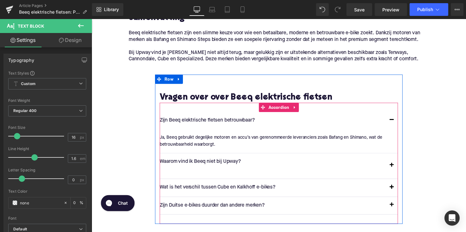
scroll to position [963, 0]
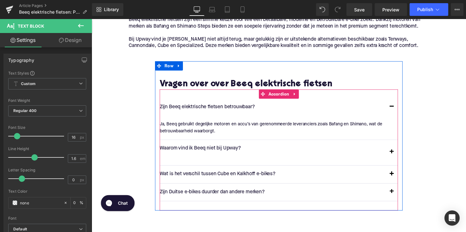
click at [212, 158] on p at bounding box center [276, 160] width 231 height 8
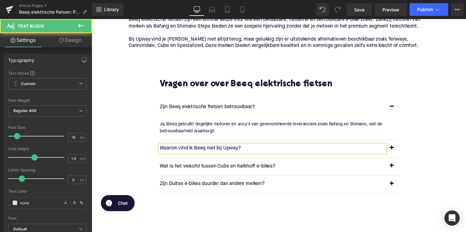
click at [218, 151] on p "Waarom vind ik Beeq niet bij Upway?" at bounding box center [276, 151] width 231 height 8
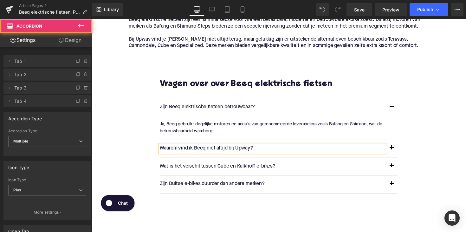
click at [399, 152] on span "button" at bounding box center [399, 152] width 0 height 0
click at [400, 152] on button "button" at bounding box center [399, 152] width 13 height 18
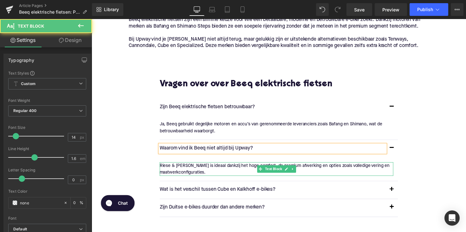
click at [231, 167] on div "Riese & [PERSON_NAME] is ideaal dankzij het hoge comfort, de premium afwerking …" at bounding box center [280, 172] width 239 height 14
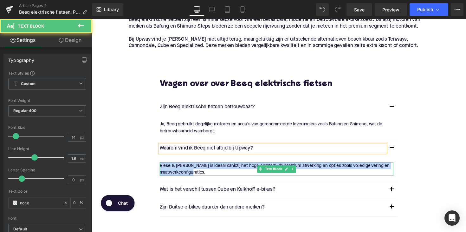
click at [231, 167] on div "Riese & [PERSON_NAME] is ideaal dankzij het hoge comfort, de premium afwerking …" at bounding box center [280, 172] width 239 height 14
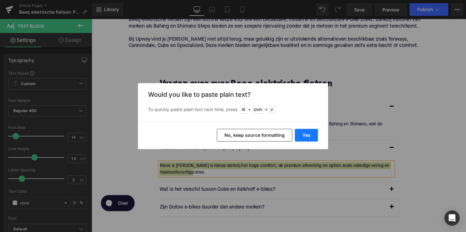
click at [311, 135] on button "Yes" at bounding box center [306, 135] width 23 height 13
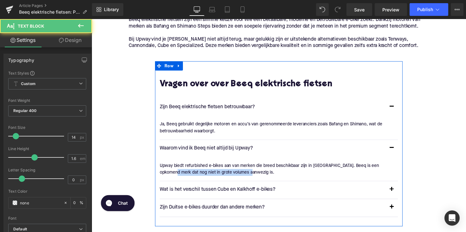
drag, startPoint x: 235, startPoint y: 174, endPoint x: 160, endPoint y: 174, distance: 75.4
click at [160, 174] on div "Vragen over over Beeq elektrische fietsen Heading Zijn Beeq elektrische fietsen…" at bounding box center [284, 156] width 254 height 150
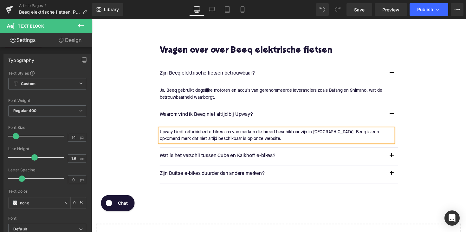
scroll to position [1014, 0]
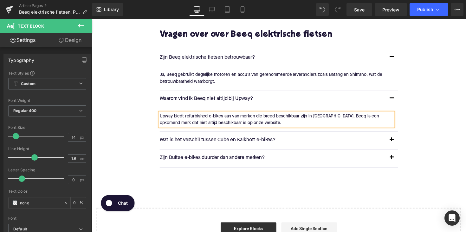
click at [220, 142] on p "Wat is het verschil tussen Cube en Kalkhoff e-bikes?" at bounding box center [276, 143] width 231 height 8
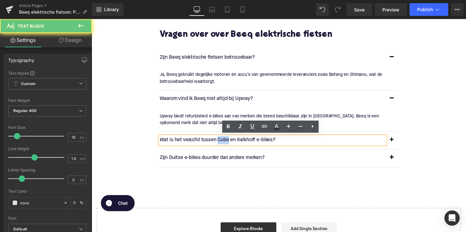
click at [220, 142] on p "Wat is het verschil tussen Cube en Kalkhoff e-bikes?" at bounding box center [276, 143] width 231 height 8
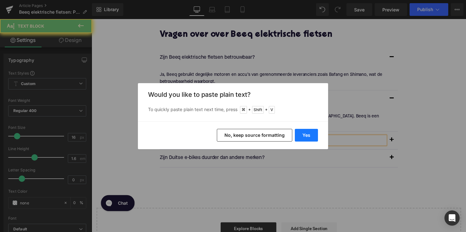
click at [299, 135] on button "Yes" at bounding box center [306, 135] width 23 height 13
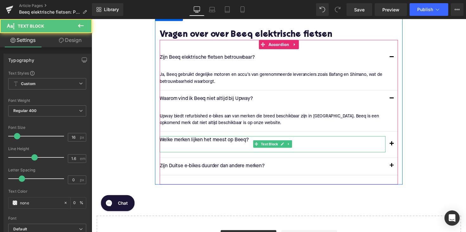
click at [210, 149] on p at bounding box center [276, 151] width 231 height 8
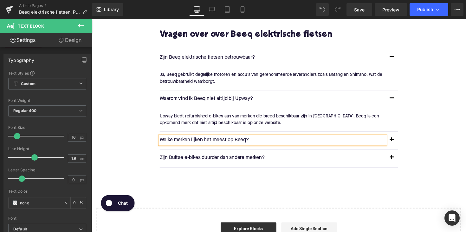
click at [395, 141] on button "button" at bounding box center [399, 143] width 13 height 18
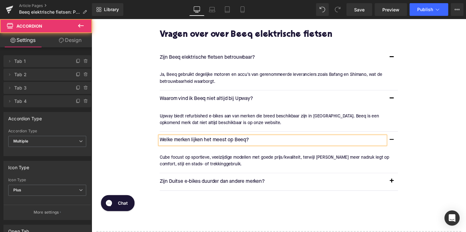
click at [225, 160] on p "Cube focust op sportieve, veelzijdige modellen met goede prijs/kwaliteit, terwi…" at bounding box center [280, 164] width 239 height 14
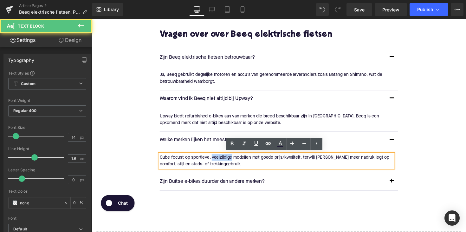
click at [225, 160] on p "Cube focust op sportieve, veelzijdige modellen met goede prijs/kwaliteit, terwi…" at bounding box center [280, 164] width 239 height 14
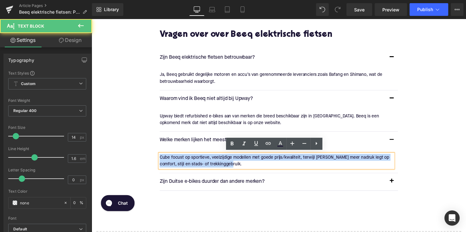
click at [225, 160] on p "Cube focust op sportieve, veelzijdige modellen met goede prijs/kwaliteit, terwi…" at bounding box center [280, 164] width 239 height 14
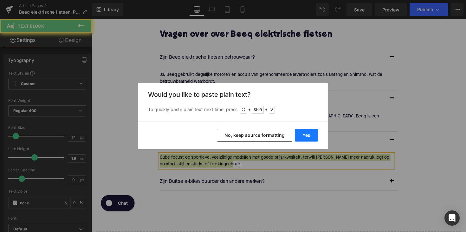
click at [306, 138] on button "Yes" at bounding box center [306, 135] width 23 height 13
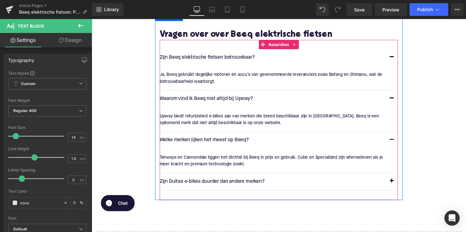
click at [92, 19] on div at bounding box center [92, 19] width 0 height 0
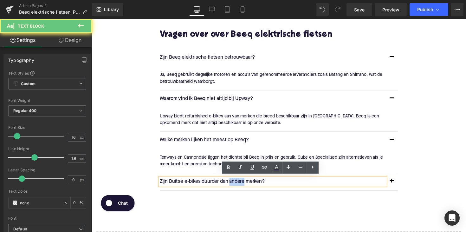
click at [239, 186] on p "Zijn Duitse e-bikes duurder dan andere merken?" at bounding box center [276, 185] width 231 height 8
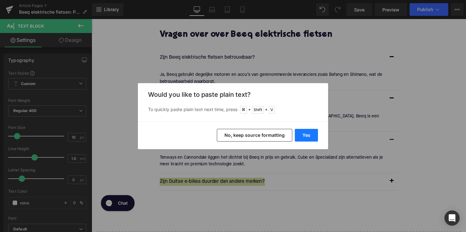
click at [305, 138] on button "Yes" at bounding box center [306, 135] width 23 height 13
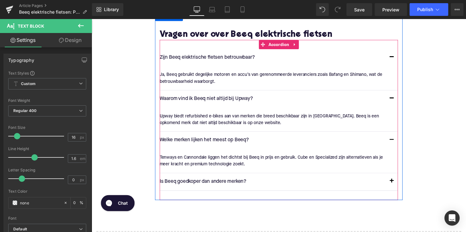
click at [398, 180] on button "button" at bounding box center [399, 186] width 13 height 18
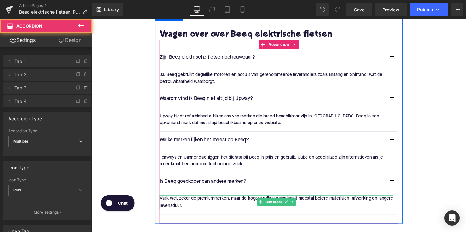
click at [209, 201] on p "Vaak wel, zeker de premiummerken, maar de hogere prijs weerspiegelt meestal bet…" at bounding box center [280, 206] width 239 height 14
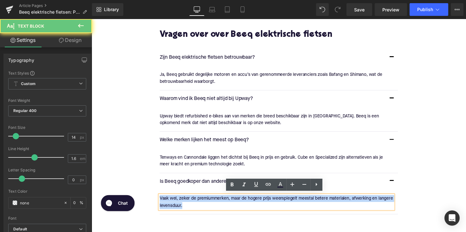
click at [209, 201] on p "Vaak wel, zeker de premiummerken, maar de hogere prijs weerspiegelt meestal bet…" at bounding box center [280, 206] width 239 height 14
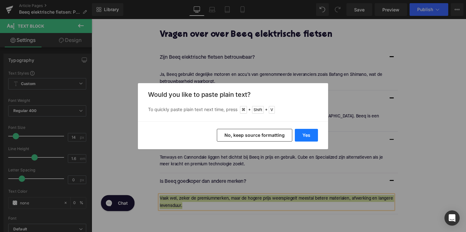
click at [308, 133] on button "Yes" at bounding box center [306, 135] width 23 height 13
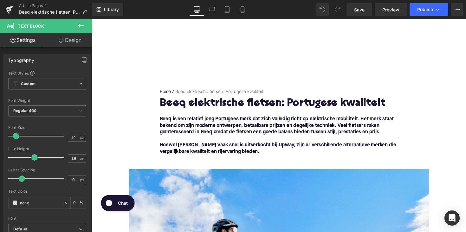
scroll to position [0, 0]
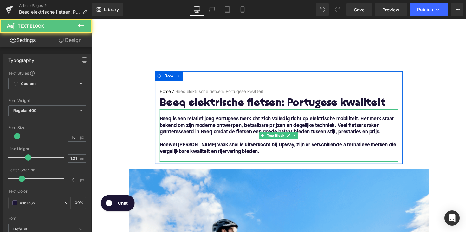
click at [249, 132] on font "Beeq is een relatief jong Portugees merk dat zich volledig richt op elektrische…" at bounding box center [281, 128] width 240 height 18
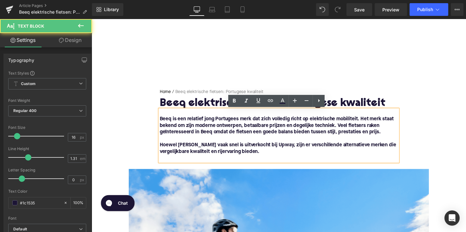
click at [248, 133] on font "Beeq is een relatief jong Portugees merk dat zich volledig richt op elektrische…" at bounding box center [281, 128] width 240 height 18
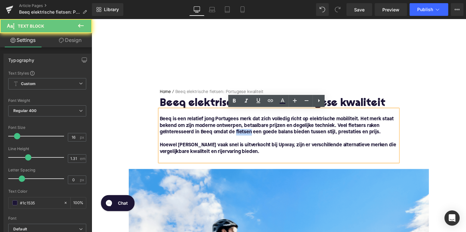
click at [248, 133] on font "Beeq is een relatief jong Portugees merk dat zich volledig richt op elektrische…" at bounding box center [281, 128] width 240 height 18
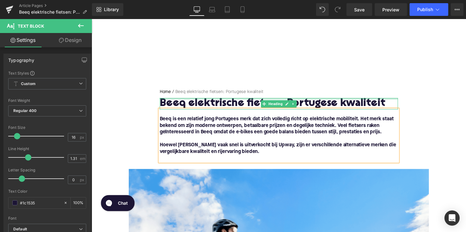
click at [280, 98] on div "Home / Beeq elektrische fietsen: Portugese kwaliteit Breadcrumbs" at bounding box center [283, 95] width 244 height 10
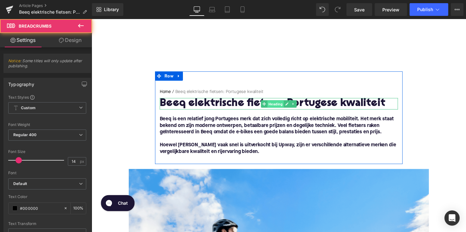
click at [283, 106] on span "Heading" at bounding box center [280, 106] width 17 height 8
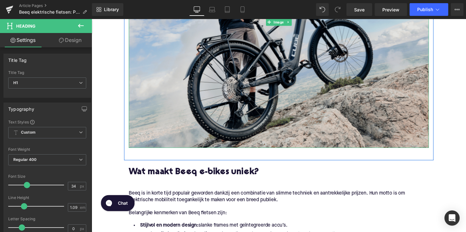
scroll to position [379, 0]
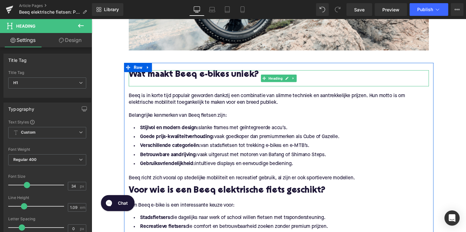
click at [140, 82] on div at bounding box center [283, 84] width 307 height 7
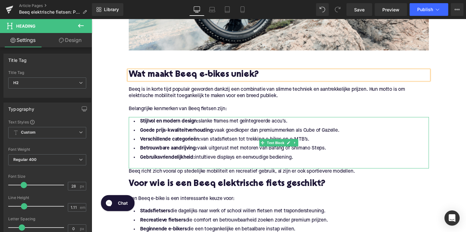
click at [204, 146] on li "Verschillende categorieën: van stadsfietsen tot trekking e-bikes en e-MTB’s." at bounding box center [283, 142] width 307 height 9
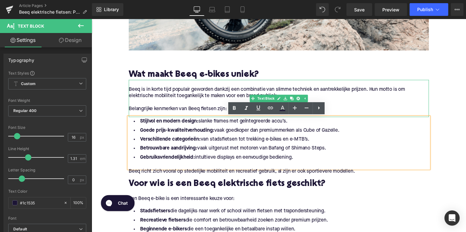
click at [173, 110] on p "Belangrijke kenmerken van Beeq fietsen zijn:" at bounding box center [283, 111] width 307 height 7
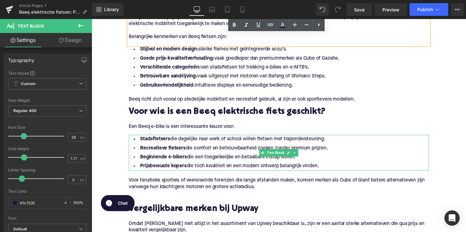
scroll to position [457, 0]
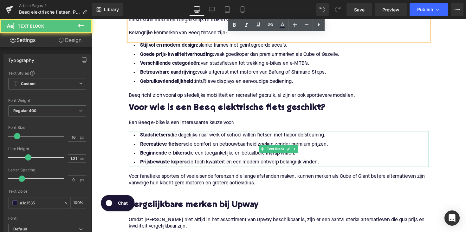
click at [201, 165] on li "Prijsbewuste kopers die toch kwaliteit en een modern ontwerp belangrijk vinden." at bounding box center [283, 165] width 307 height 9
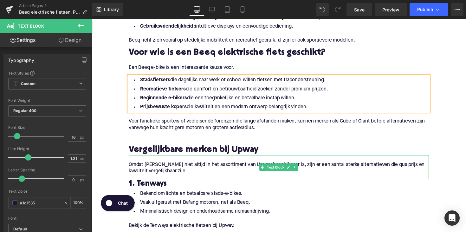
scroll to position [576, 0]
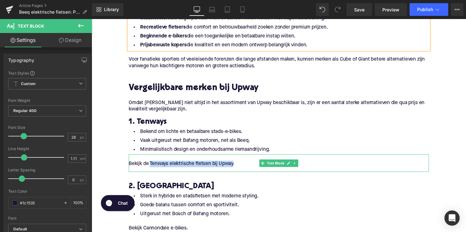
drag, startPoint x: 151, startPoint y: 167, endPoint x: 237, endPoint y: 165, distance: 85.6
click at [237, 165] on p "Bekijk de Tenways elektrische fietsen bij Upway." at bounding box center [283, 167] width 307 height 7
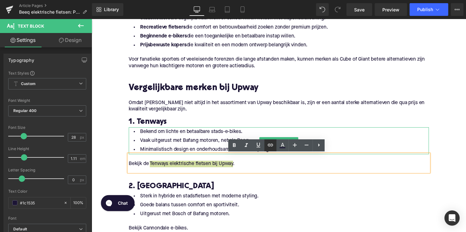
drag, startPoint x: 269, startPoint y: 145, endPoint x: 167, endPoint y: 137, distance: 102.4
click at [269, 145] on icon at bounding box center [270, 145] width 8 height 8
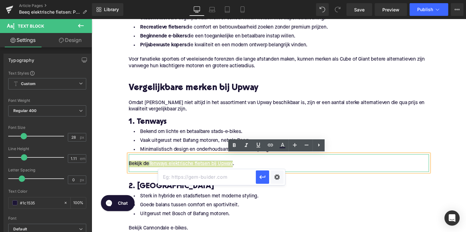
click at [233, 177] on input "text" at bounding box center [207, 177] width 98 height 16
paste input "[URL][DOMAIN_NAME]"
click at [258, 175] on button "button" at bounding box center [262, 176] width 13 height 13
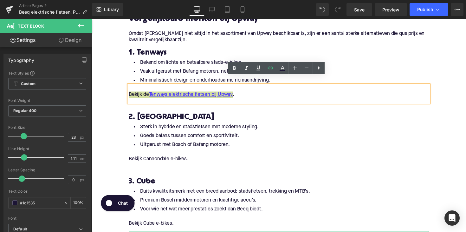
scroll to position [655, 0]
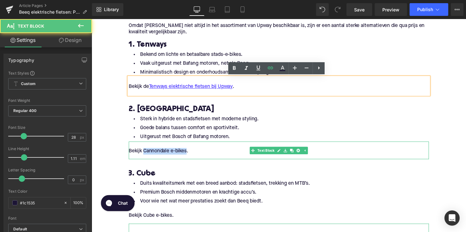
drag, startPoint x: 143, startPoint y: 154, endPoint x: 187, endPoint y: 154, distance: 44.0
click at [187, 154] on p "Bekijk Cannondale e-bikes." at bounding box center [283, 154] width 307 height 7
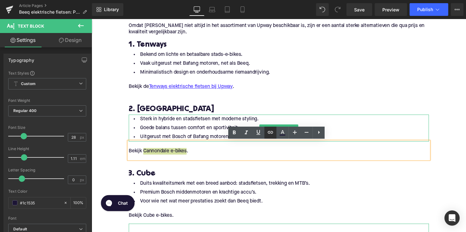
click at [267, 132] on icon at bounding box center [270, 132] width 8 height 8
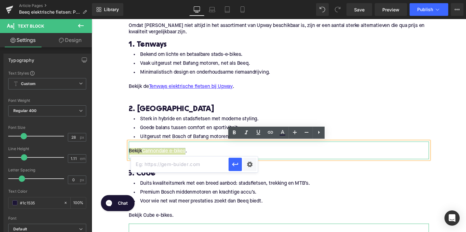
click at [213, 161] on input "text" at bounding box center [180, 164] width 98 height 16
paste input "[URL][DOMAIN_NAME]"
click at [240, 161] on button "button" at bounding box center [234, 163] width 13 height 13
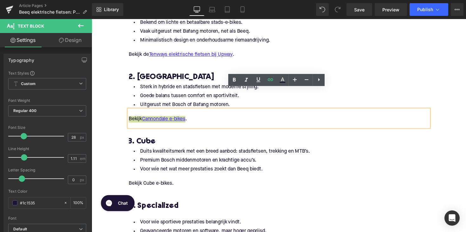
scroll to position [722, 0]
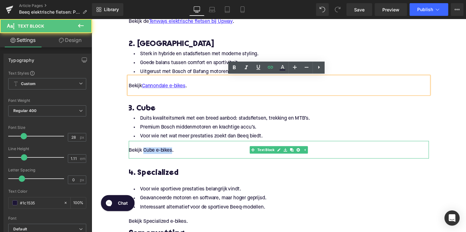
drag, startPoint x: 144, startPoint y: 153, endPoint x: 174, endPoint y: 155, distance: 29.8
click at [174, 155] on p "Bekijk Cube e-bikes." at bounding box center [283, 153] width 307 height 7
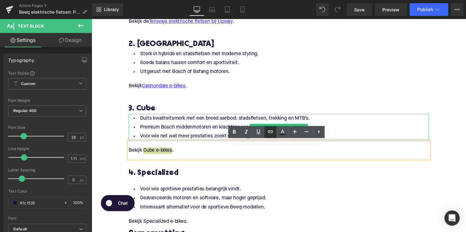
click at [269, 131] on icon at bounding box center [270, 131] width 5 height 3
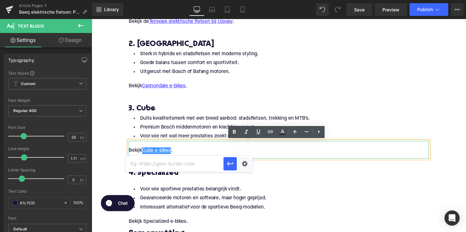
click at [206, 164] on input "text" at bounding box center [175, 164] width 98 height 16
paste input "[URL][DOMAIN_NAME]"
type input "[URL][DOMAIN_NAME]"
click at [225, 168] on button "button" at bounding box center [229, 163] width 13 height 13
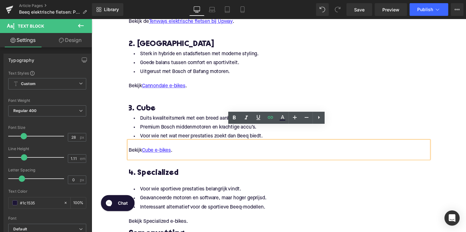
scroll to position [757, 0]
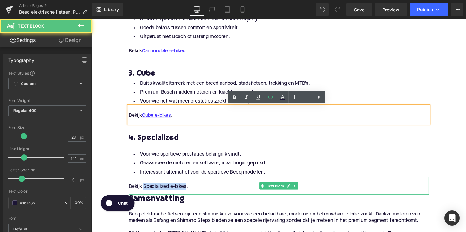
drag, startPoint x: 144, startPoint y: 192, endPoint x: 186, endPoint y: 191, distance: 42.5
click at [186, 191] on p "Bekijk Specialized e-bikes." at bounding box center [283, 190] width 307 height 7
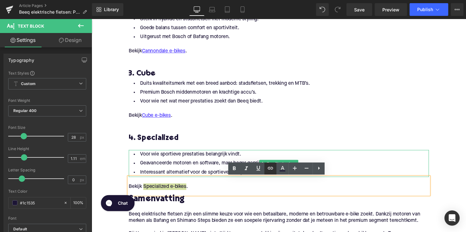
click at [268, 165] on icon at bounding box center [270, 168] width 8 height 8
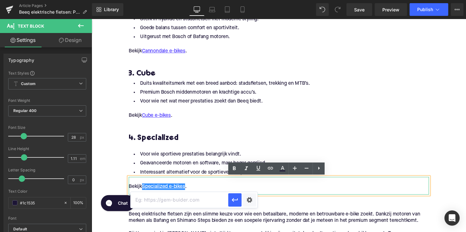
click at [200, 196] on input "text" at bounding box center [180, 200] width 98 height 16
paste input "[URL][DOMAIN_NAME]"
click at [231, 199] on icon "button" at bounding box center [235, 200] width 8 height 8
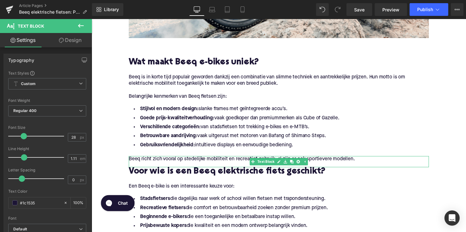
scroll to position [513, 0]
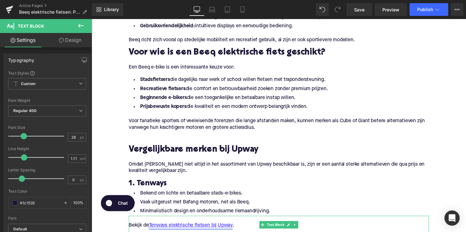
click at [181, 230] on link "Tenways elektrische fietsen bij Upway" at bounding box center [193, 230] width 86 height 7
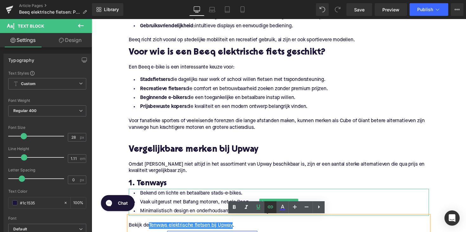
click at [271, 205] on icon at bounding box center [270, 207] width 8 height 8
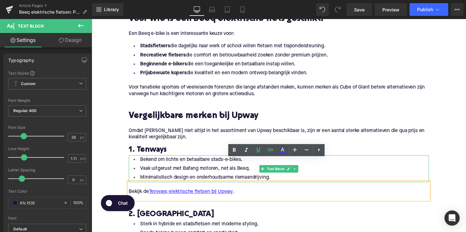
scroll to position [580, 0]
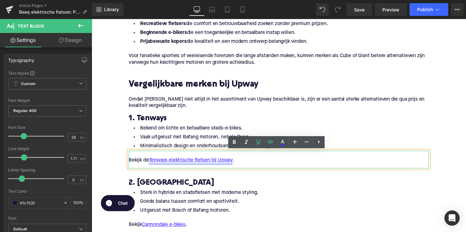
click at [208, 164] on link "Tenways elektrische fietsen bij Upway" at bounding box center [193, 163] width 86 height 7
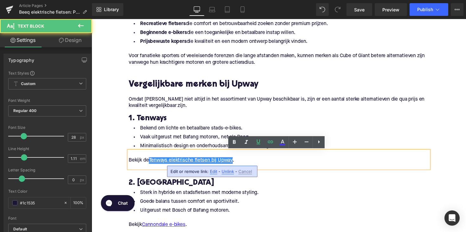
click at [214, 172] on span "Edit" at bounding box center [213, 171] width 7 height 5
type input "[URL][DOMAIN_NAME]"
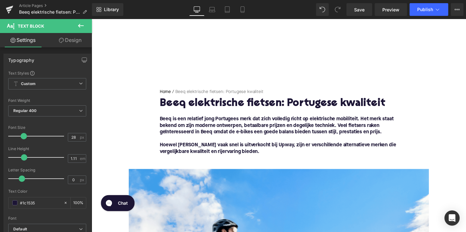
scroll to position [0, 0]
click at [203, 129] on font "Beeq is een relatief jong Portugees merk dat zich volledig richt op elektrische…" at bounding box center [281, 128] width 240 height 18
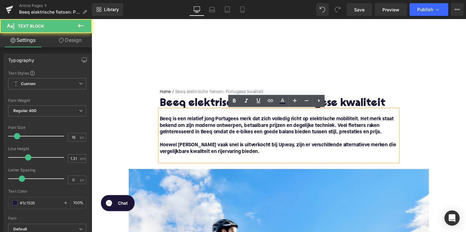
click at [164, 123] on font "Beeq is een relatief jong Portugees merk dat zich volledig richt op elektrische…" at bounding box center [281, 128] width 240 height 18
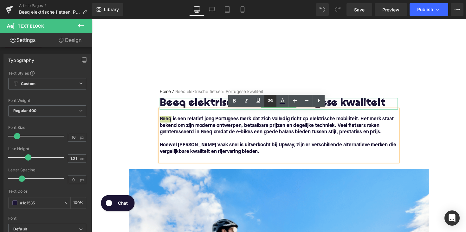
click at [268, 100] on icon at bounding box center [270, 101] width 8 height 8
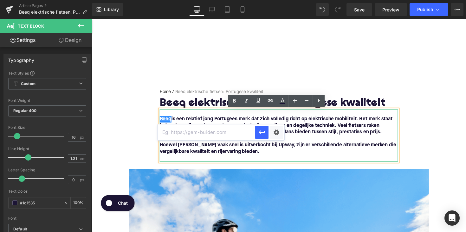
click at [220, 128] on input "text" at bounding box center [206, 132] width 98 height 16
paste input "[URL][DOMAIN_NAME]"
type input "[URL][DOMAIN_NAME]"
click at [258, 131] on icon "button" at bounding box center [262, 132] width 8 height 8
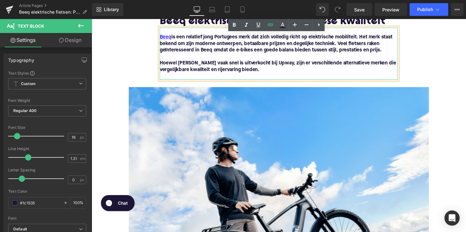
scroll to position [215, 0]
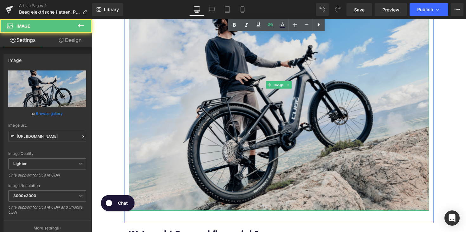
click at [238, 137] on img at bounding box center [283, 87] width 307 height 258
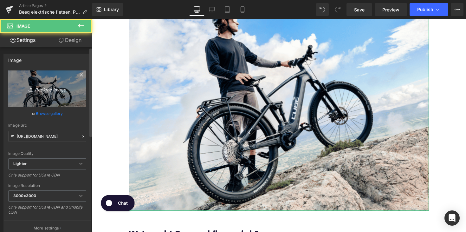
click at [49, 91] on icon "Replace Image" at bounding box center [47, 89] width 51 height 8
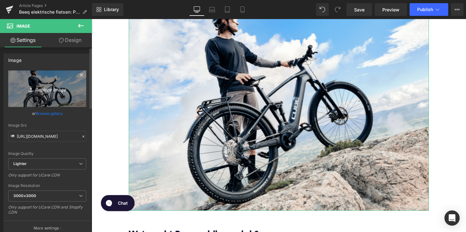
type input "C:\fakepath\header-og-image_0_1599217996.jpg"
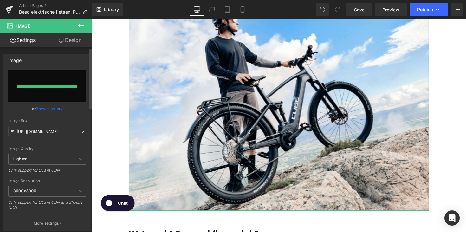
type input "[URL][DOMAIN_NAME]"
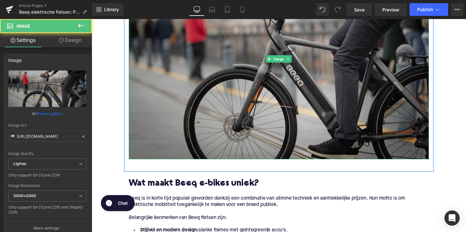
click at [322, 70] on img at bounding box center [283, 60] width 307 height 205
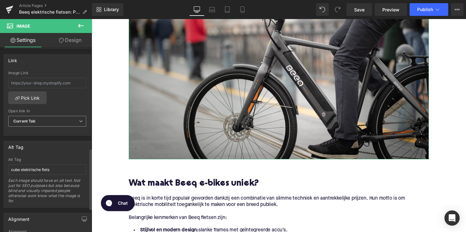
scroll to position [306, 0]
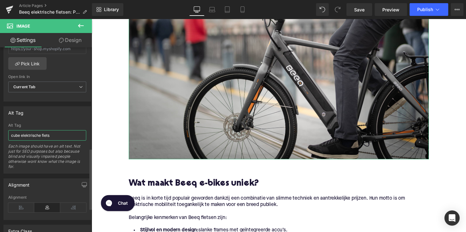
drag, startPoint x: 19, startPoint y: 135, endPoint x: 10, endPoint y: 134, distance: 8.9
click at [10, 134] on input "cube elektrische fiets" at bounding box center [47, 135] width 78 height 10
click at [20, 135] on input "cube elektrische fiets" at bounding box center [47, 135] width 78 height 10
drag, startPoint x: 20, startPoint y: 133, endPoint x: 11, endPoint y: 133, distance: 8.9
click at [11, 133] on input "cube elektrische fiets" at bounding box center [47, 135] width 78 height 10
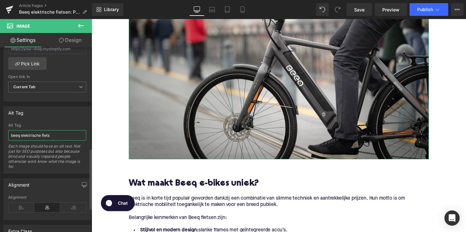
type input "beer elektrische fiets"
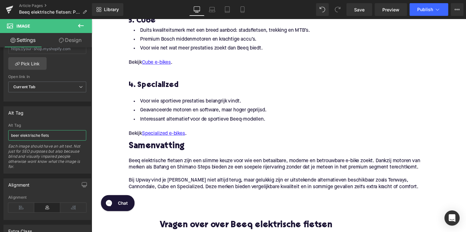
scroll to position [799, 0]
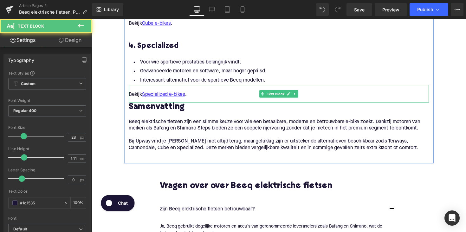
click at [194, 96] on p "Bekijk Specialized e-bikes ." at bounding box center [283, 96] width 307 height 7
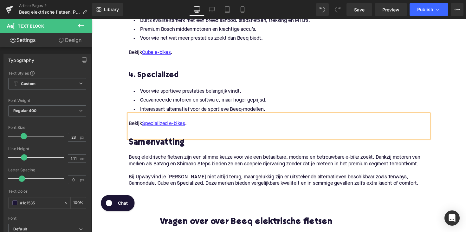
scroll to position [761, 0]
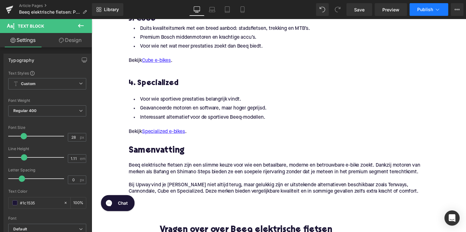
click at [427, 7] on span "Publish" at bounding box center [425, 9] width 16 height 5
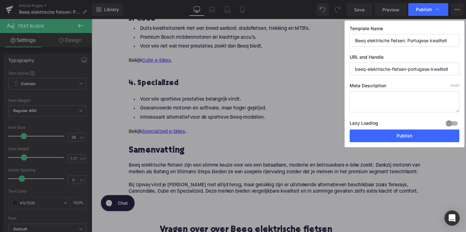
click at [385, 97] on textarea at bounding box center [405, 101] width 110 height 21
paste textarea "Ontdek Beeq e-bikes: stijlvol, betaalbaar en betrouwbaar. Vind bij Upway ook al…"
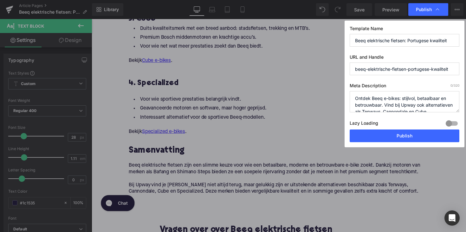
scroll to position [13, 0]
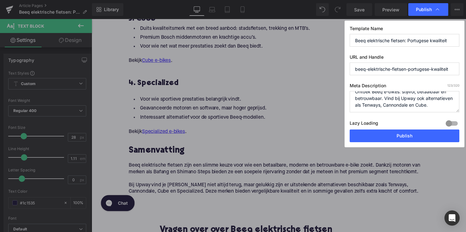
type textarea "Ontdek Beeq e-bikes: stijlvol, betaalbaar en betrouwbaar. Vind bij Upway ook al…"
drag, startPoint x: 437, startPoint y: 70, endPoint x: 461, endPoint y: 70, distance: 23.8
click at [461, 70] on div "Template Name Beeq elektrische fietsen: Portugese kwaliteit URL and Handle beeq…" at bounding box center [404, 84] width 120 height 126
click at [401, 137] on button "Publish" at bounding box center [405, 135] width 110 height 13
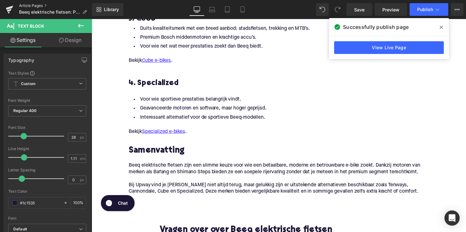
click at [29, 6] on link "Article Pages" at bounding box center [55, 5] width 73 height 5
